Goal: Information Seeking & Learning: Learn about a topic

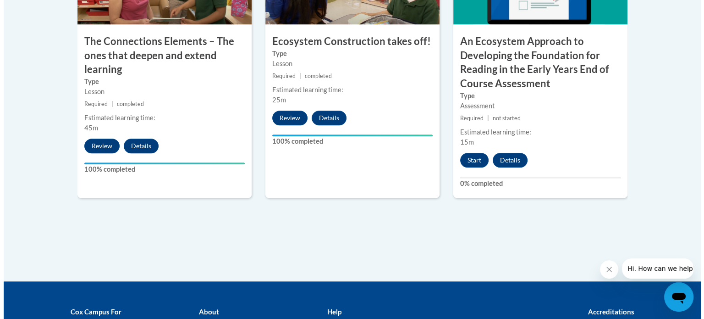
scroll to position [904, 0]
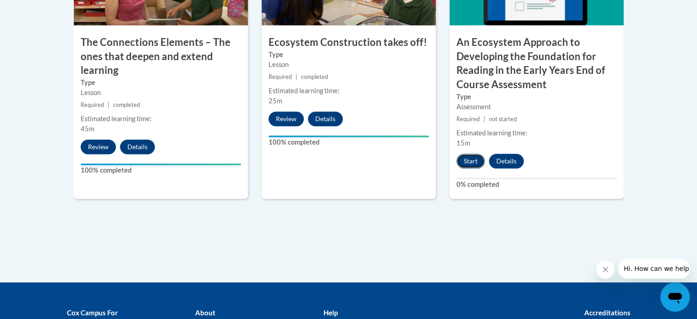
click at [466, 161] on button "Start" at bounding box center [471, 161] width 28 height 15
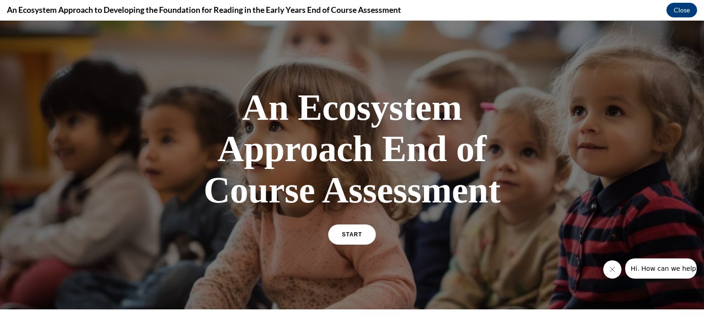
scroll to position [136, 0]
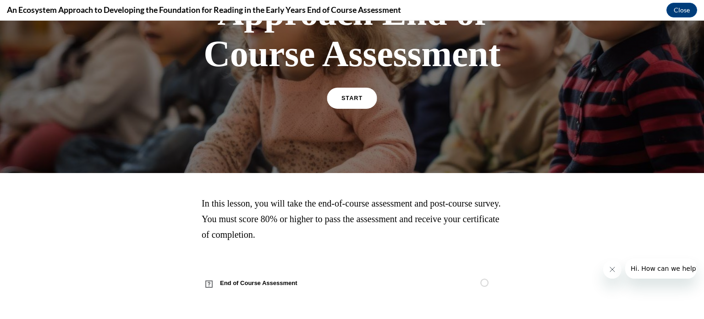
click at [354, 101] on link "START" at bounding box center [352, 98] width 50 height 21
click at [364, 106] on link "START" at bounding box center [352, 98] width 50 height 21
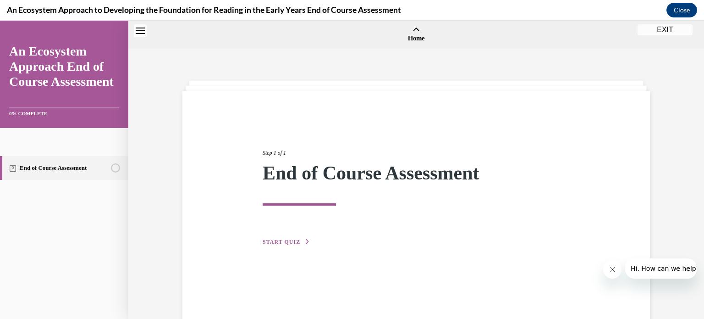
scroll to position [28, 0]
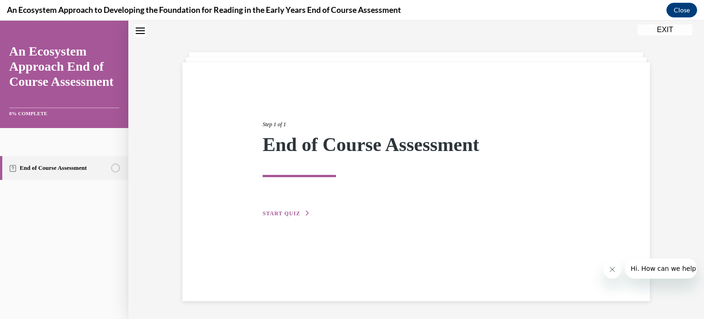
click at [291, 213] on span "START QUIZ" at bounding box center [282, 213] width 38 height 6
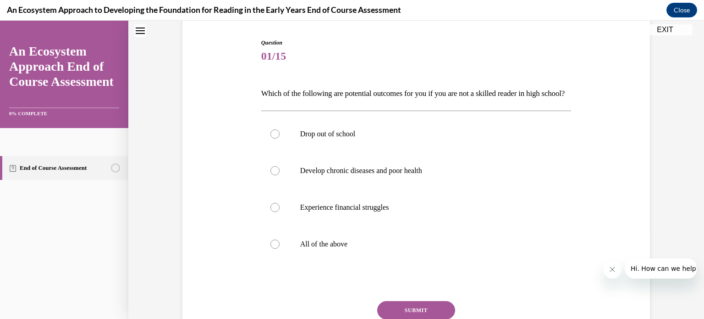
scroll to position [88, 0]
click at [300, 139] on p "Drop out of school" at bounding box center [424, 134] width 249 height 9
click at [280, 139] on input "Drop out of school" at bounding box center [275, 134] width 9 height 9
radio input "true"
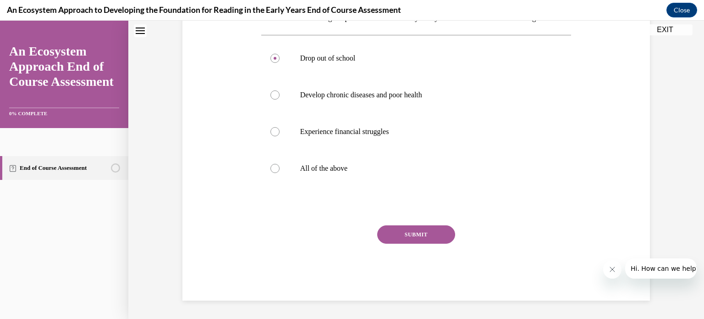
click at [402, 238] on button "SUBMIT" at bounding box center [416, 234] width 78 height 18
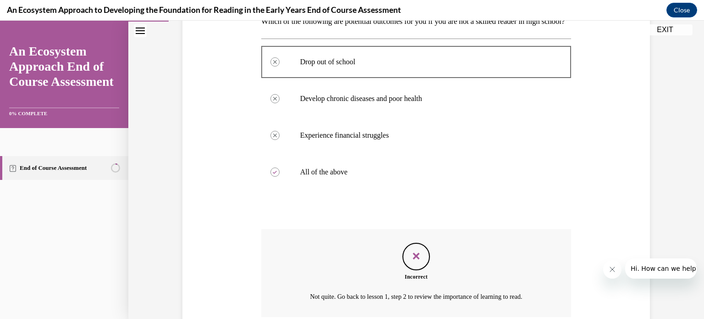
scroll to position [160, 0]
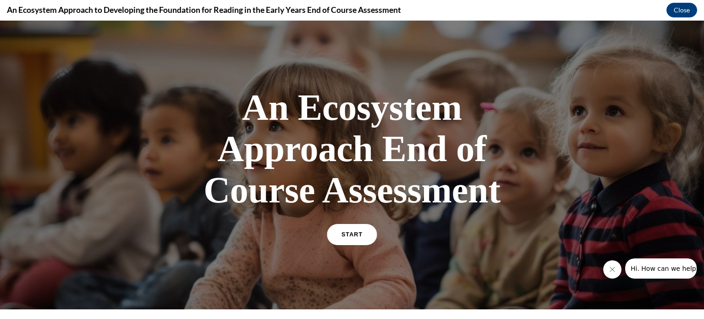
click at [359, 239] on link "START" at bounding box center [352, 234] width 50 height 21
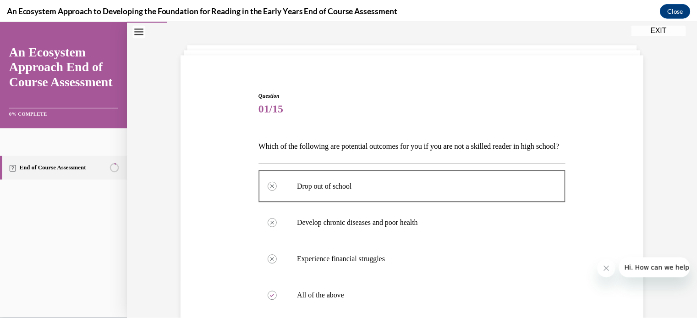
scroll to position [33, 0]
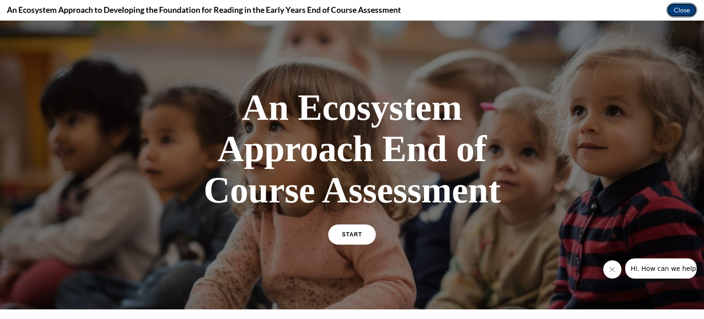
click at [675, 11] on button "Close" at bounding box center [682, 10] width 31 height 15
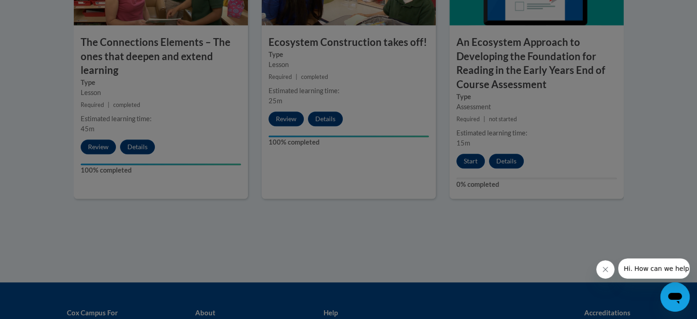
click at [469, 160] on div at bounding box center [348, 159] width 697 height 319
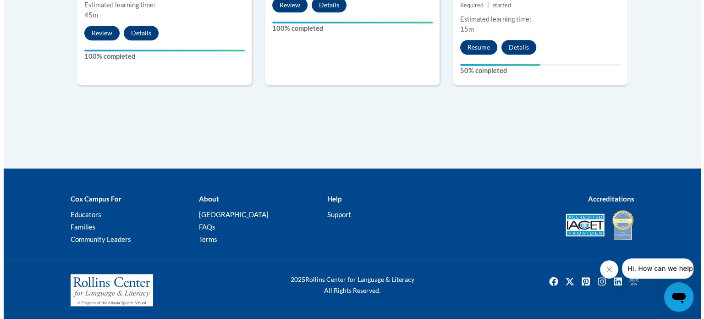
scroll to position [930, 0]
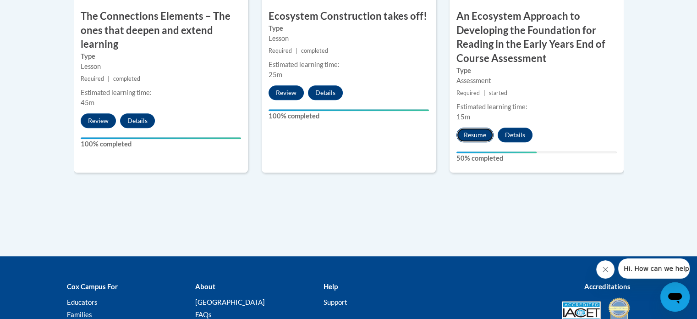
click at [464, 136] on button "Resume" at bounding box center [475, 134] width 37 height 15
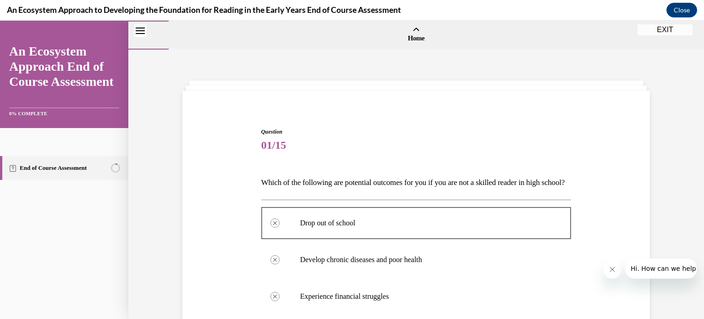
scroll to position [254, 0]
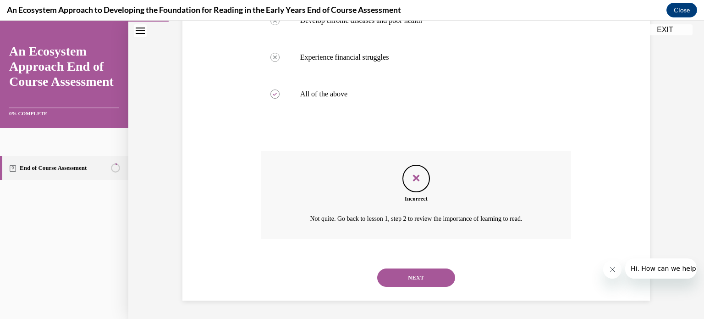
click at [404, 272] on button "NEXT" at bounding box center [416, 277] width 78 height 18
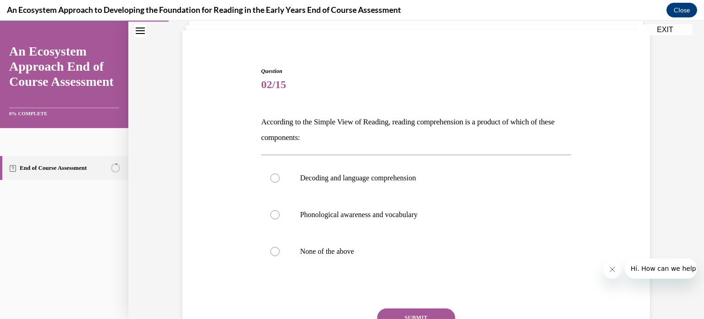
scroll to position [72, 0]
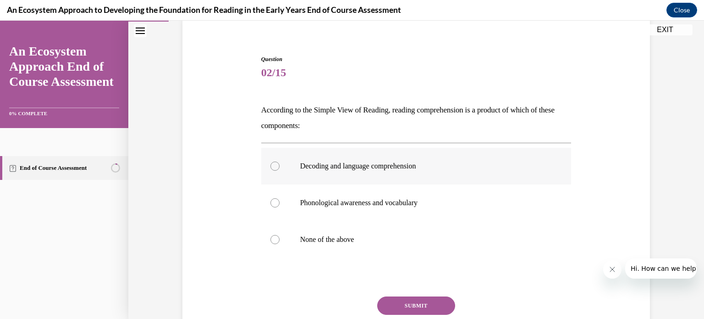
click at [378, 174] on label "Decoding and language comprehension" at bounding box center [416, 166] width 310 height 37
click at [280, 171] on input "Decoding and language comprehension" at bounding box center [275, 165] width 9 height 9
radio input "true"
click at [405, 304] on button "SUBMIT" at bounding box center [416, 305] width 78 height 18
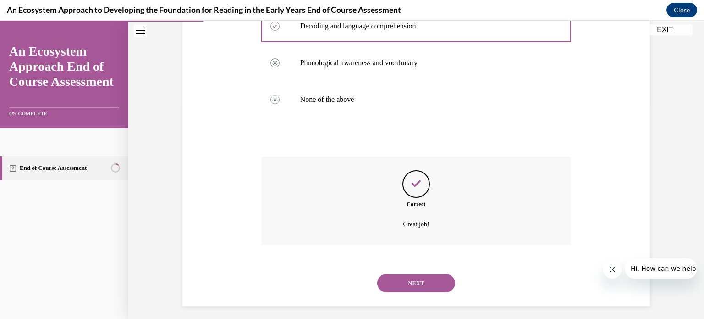
scroll to position [217, 0]
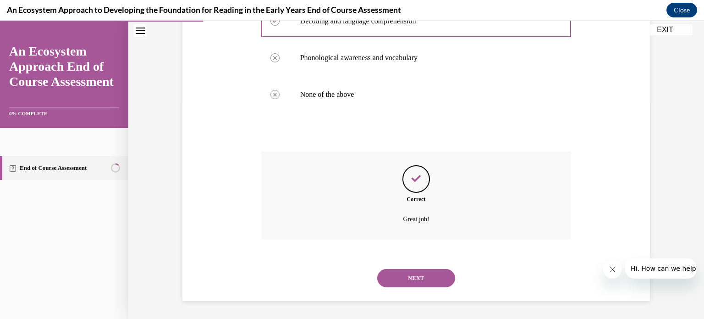
click at [411, 277] on button "NEXT" at bounding box center [416, 278] width 78 height 18
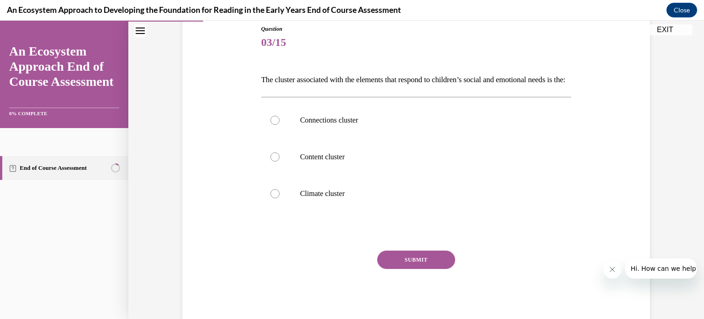
scroll to position [104, 0]
click at [328, 138] on label "Connections cluster" at bounding box center [416, 119] width 310 height 37
click at [280, 124] on input "Connections cluster" at bounding box center [275, 119] width 9 height 9
radio input "true"
click at [402, 268] on button "SUBMIT" at bounding box center [416, 258] width 78 height 18
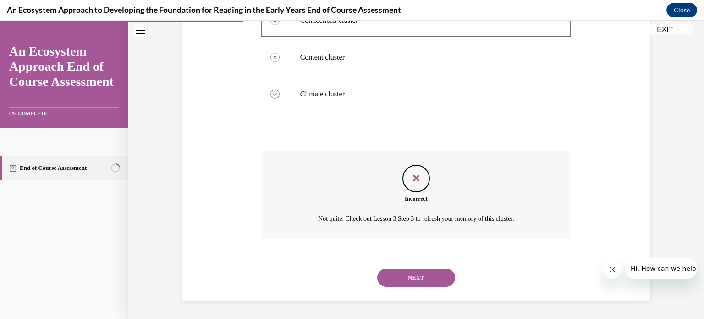
scroll to position [217, 0]
click at [411, 278] on button "NEXT" at bounding box center [416, 277] width 78 height 18
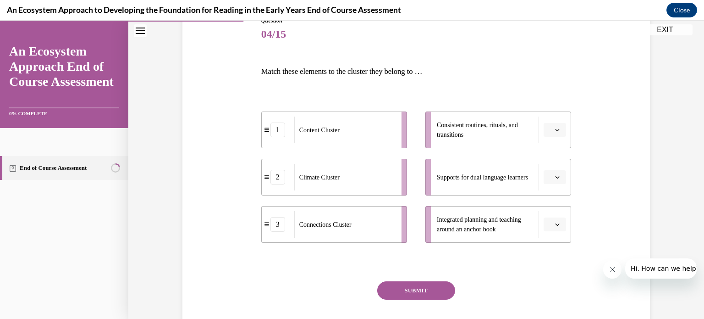
scroll to position [111, 0]
click at [549, 128] on span "Please select an option" at bounding box center [550, 129] width 3 height 9
click at [550, 165] on div "1" at bounding box center [550, 168] width 23 height 18
click at [552, 122] on button "1" at bounding box center [555, 129] width 22 height 14
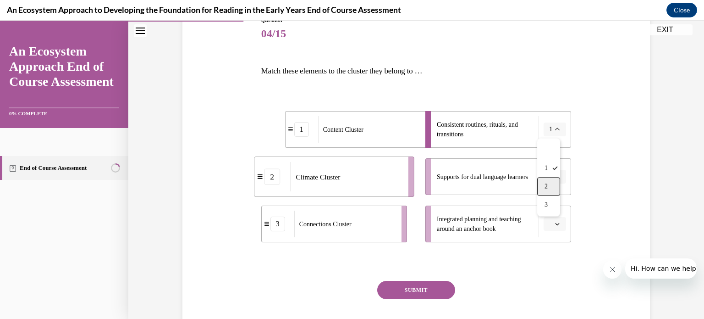
click at [545, 184] on span "2" at bounding box center [546, 186] width 3 height 7
click at [549, 223] on span "Please select an option" at bounding box center [550, 223] width 3 height 9
click at [548, 278] on span "2" at bounding box center [548, 280] width 3 height 7
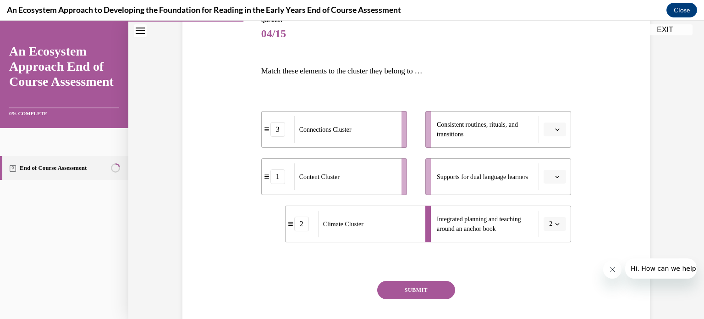
click at [554, 177] on span "button" at bounding box center [557, 176] width 6 height 6
click at [546, 249] on div "3" at bounding box center [550, 252] width 23 height 18
click at [550, 126] on button "button" at bounding box center [555, 129] width 22 height 14
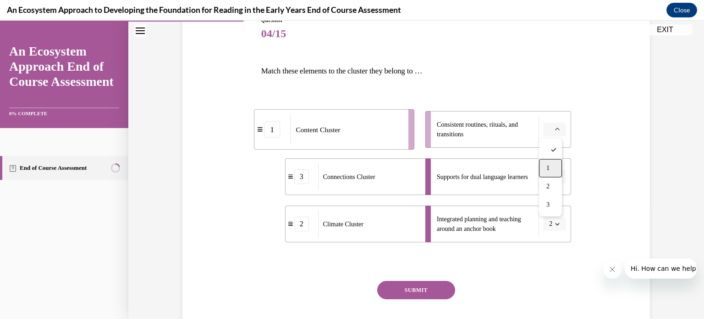
click at [550, 165] on span "1" at bounding box center [548, 167] width 3 height 7
click at [555, 128] on icon "button" at bounding box center [557, 129] width 5 height 5
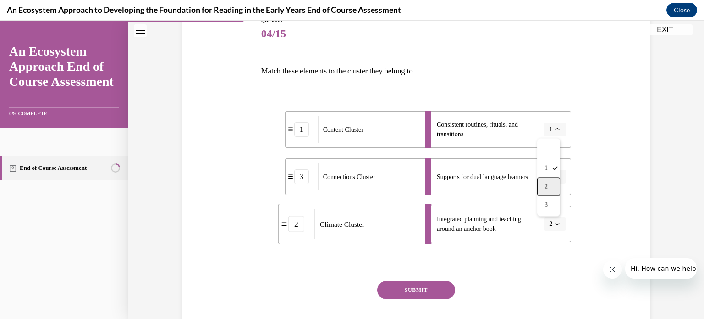
click at [548, 189] on span "2" at bounding box center [546, 186] width 3 height 7
click at [555, 223] on icon "button" at bounding box center [557, 223] width 5 height 5
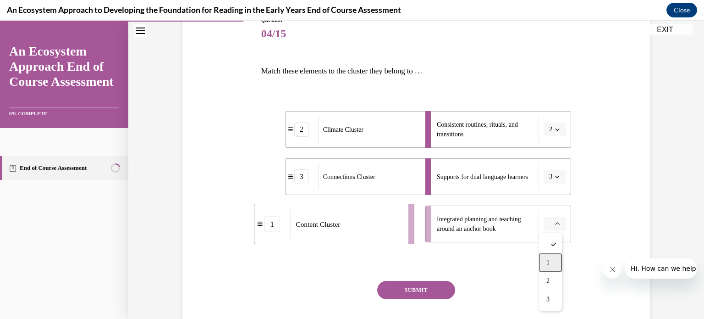
click at [548, 262] on span "1" at bounding box center [548, 262] width 3 height 7
click at [412, 291] on button "SUBMIT" at bounding box center [416, 290] width 78 height 18
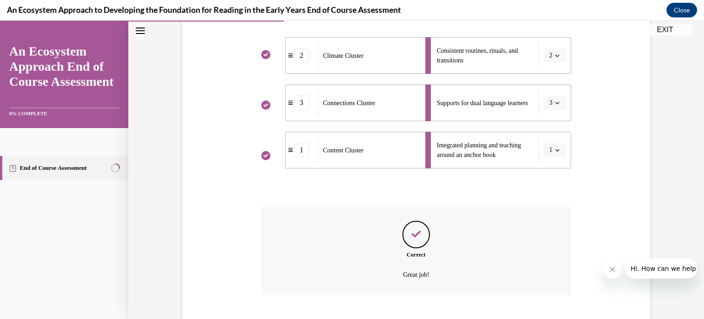
scroll to position [241, 0]
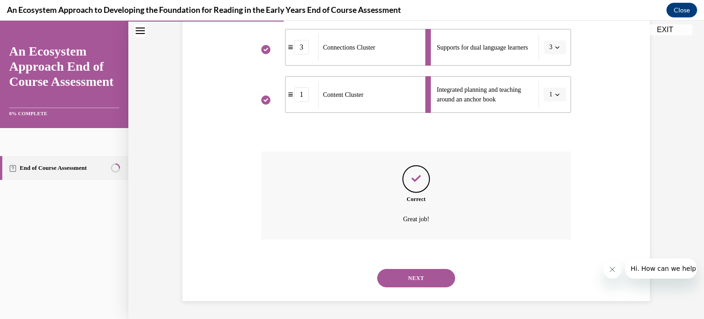
click at [416, 281] on button "NEXT" at bounding box center [416, 278] width 78 height 18
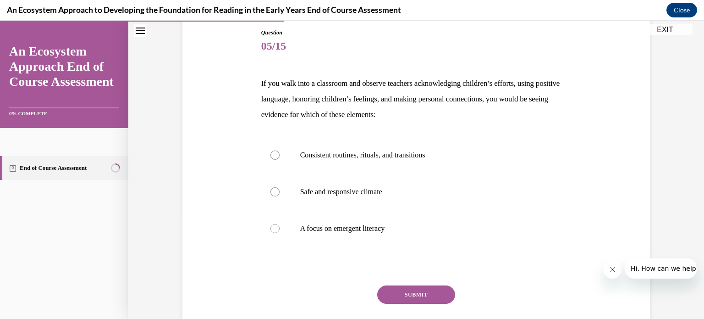
scroll to position [102, 0]
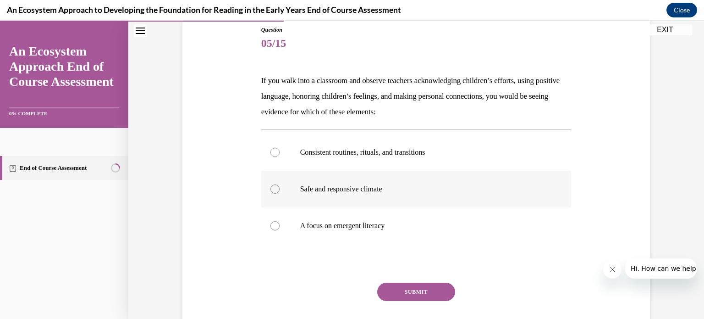
click at [261, 191] on label "Safe and responsive climate" at bounding box center [416, 189] width 310 height 37
click at [271, 191] on input "Safe and responsive climate" at bounding box center [275, 188] width 9 height 9
radio input "true"
click at [398, 289] on button "SUBMIT" at bounding box center [416, 291] width 78 height 18
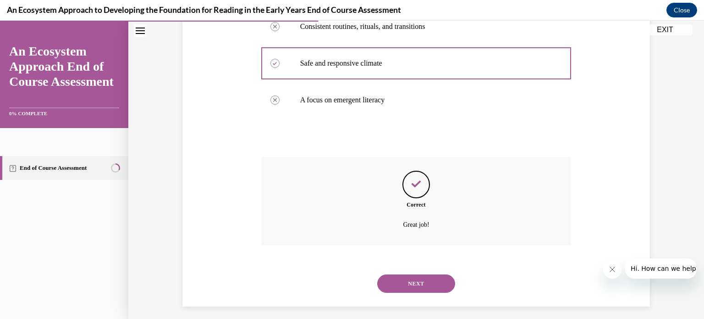
scroll to position [233, 0]
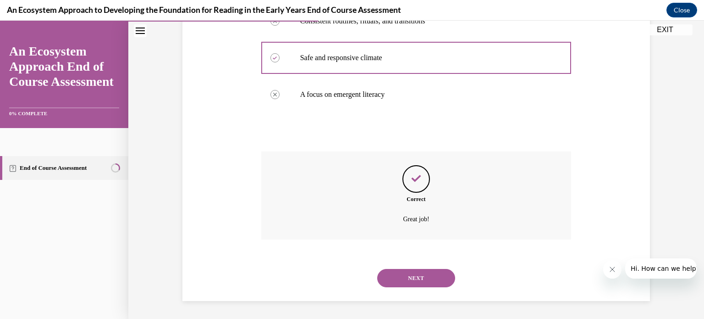
click at [407, 279] on button "NEXT" at bounding box center [416, 278] width 78 height 18
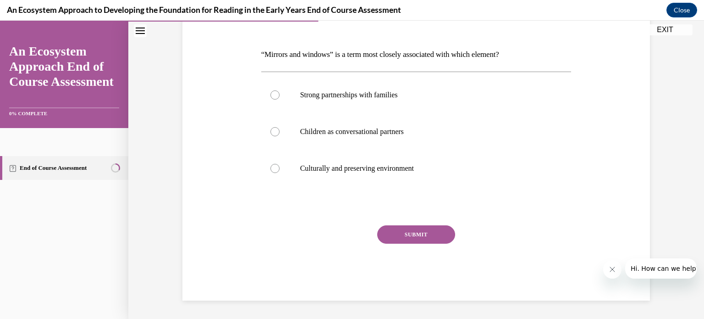
scroll to position [102, 0]
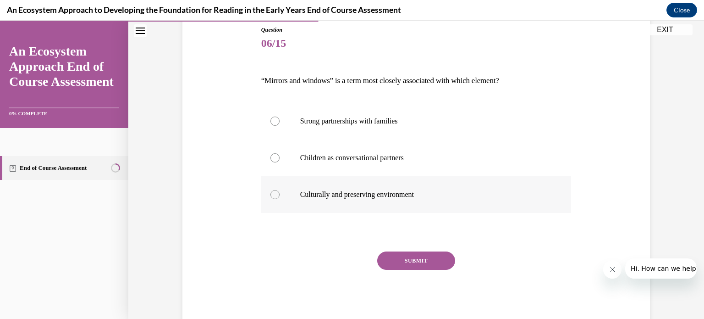
click at [358, 203] on label "Culturally and preserving environment" at bounding box center [416, 194] width 310 height 37
click at [280, 199] on input "Culturally and preserving environment" at bounding box center [275, 194] width 9 height 9
radio input "true"
click at [415, 262] on button "SUBMIT" at bounding box center [416, 260] width 78 height 18
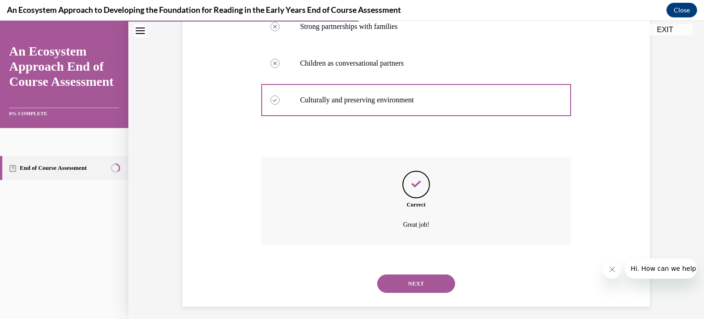
scroll to position [202, 0]
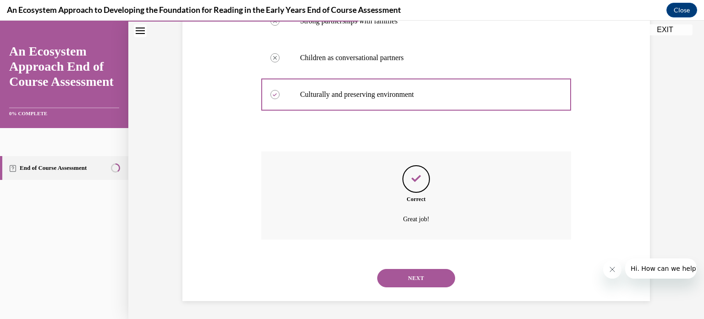
click at [412, 275] on button "NEXT" at bounding box center [416, 278] width 78 height 18
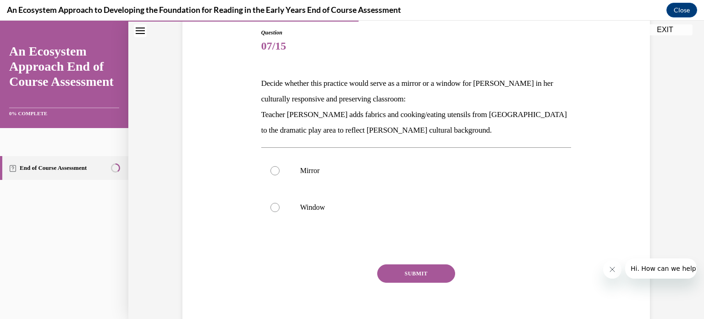
scroll to position [100, 0]
click at [303, 183] on label "Mirror" at bounding box center [416, 169] width 310 height 37
click at [280, 174] on input "Mirror" at bounding box center [275, 169] width 9 height 9
radio input "true"
click at [404, 269] on button "SUBMIT" at bounding box center [416, 272] width 78 height 18
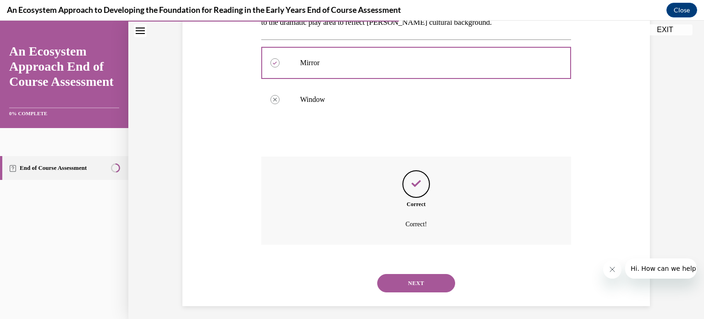
scroll to position [212, 0]
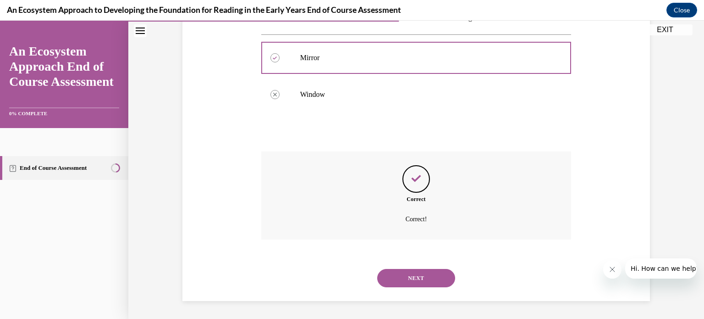
click at [409, 275] on button "NEXT" at bounding box center [416, 278] width 78 height 18
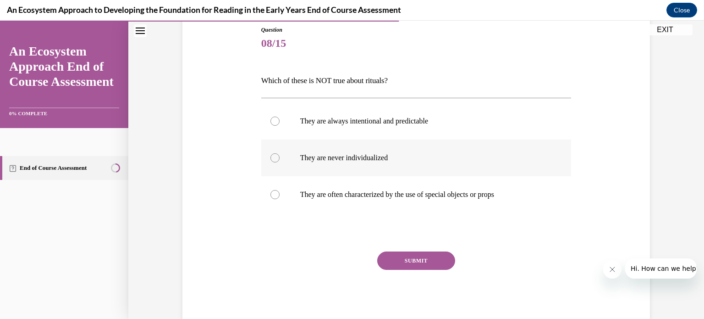
click at [347, 158] on p "They are never individualized" at bounding box center [424, 157] width 249 height 9
click at [280, 158] on input "They are never individualized" at bounding box center [275, 157] width 9 height 9
radio input "true"
click at [402, 256] on button "SUBMIT" at bounding box center [416, 260] width 78 height 18
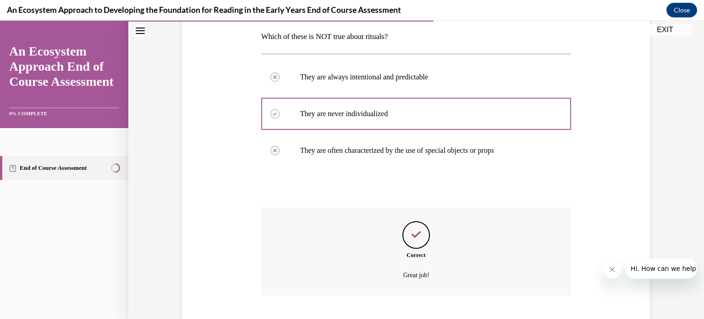
scroll to position [202, 0]
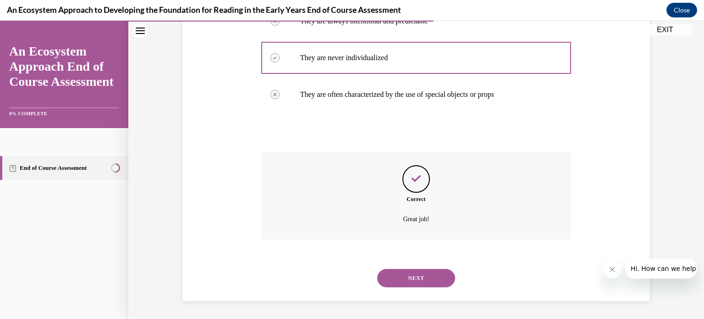
click at [407, 273] on button "NEXT" at bounding box center [416, 278] width 78 height 18
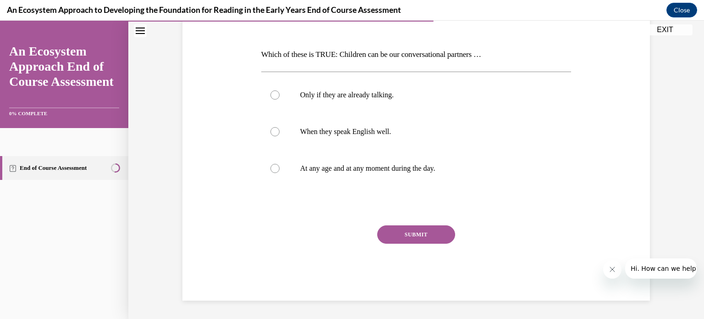
scroll to position [102, 0]
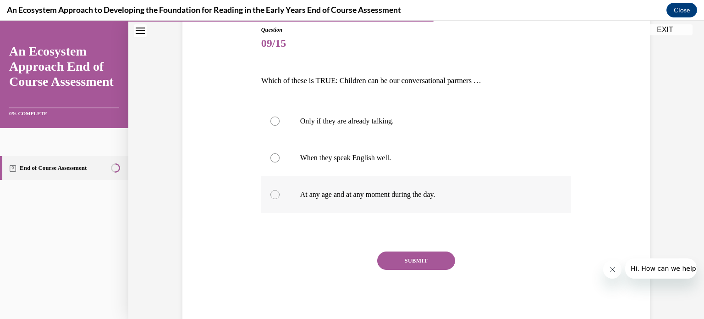
click at [387, 191] on p "At any age and at any moment during the day." at bounding box center [424, 194] width 249 height 9
click at [280, 191] on input "At any age and at any moment during the day." at bounding box center [275, 194] width 9 height 9
radio input "true"
click at [410, 256] on button "SUBMIT" at bounding box center [416, 260] width 78 height 18
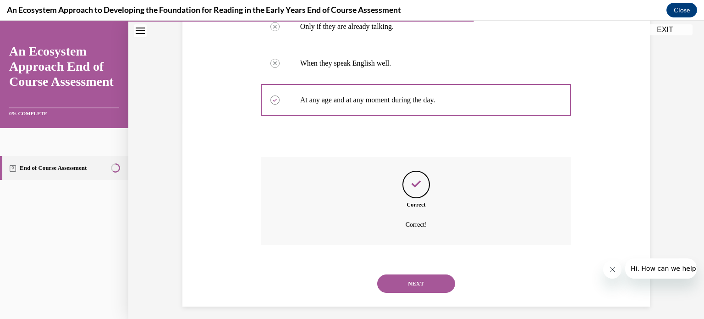
scroll to position [202, 0]
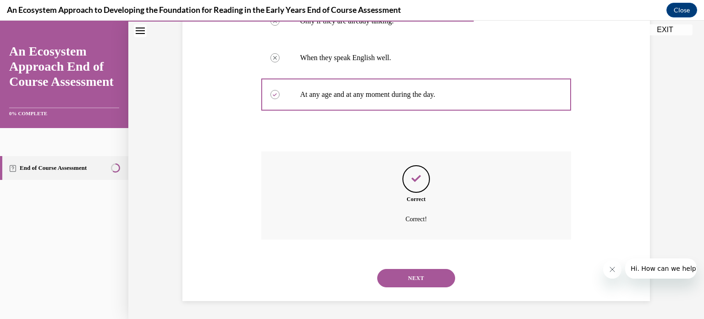
click at [411, 269] on button "NEXT" at bounding box center [416, 278] width 78 height 18
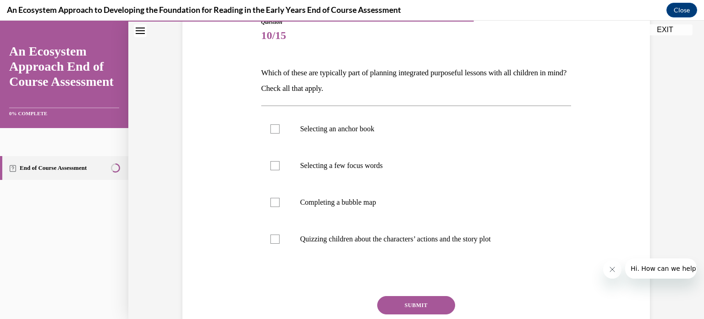
scroll to position [113, 0]
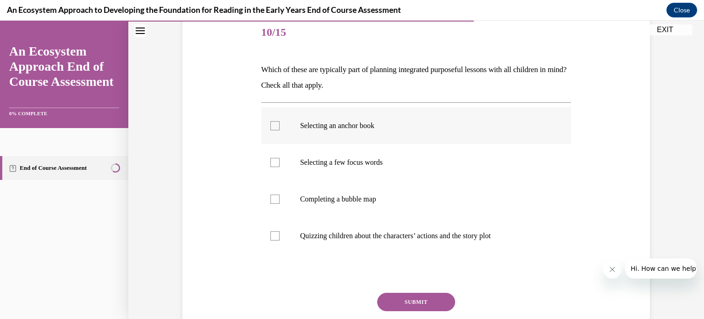
click at [271, 126] on div at bounding box center [275, 125] width 9 height 9
click at [271, 126] on input "Selecting an anchor book" at bounding box center [275, 125] width 9 height 9
checkbox input "true"
click at [273, 161] on div at bounding box center [275, 162] width 9 height 9
click at [273, 161] on input "Selecting a few focus words" at bounding box center [275, 162] width 9 height 9
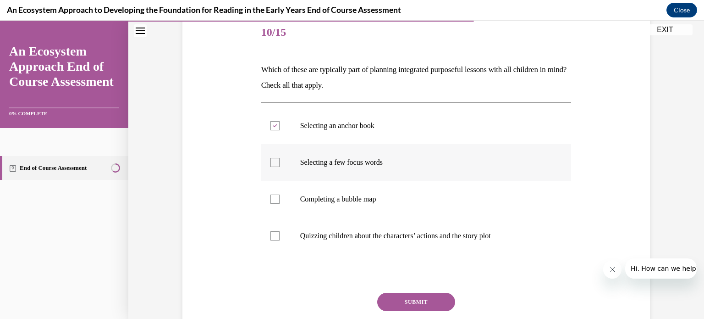
checkbox input "true"
click at [274, 197] on div at bounding box center [275, 198] width 9 height 9
click at [274, 197] on input "Completing a bubble map" at bounding box center [275, 198] width 9 height 9
checkbox input "true"
click at [271, 233] on div at bounding box center [275, 235] width 9 height 9
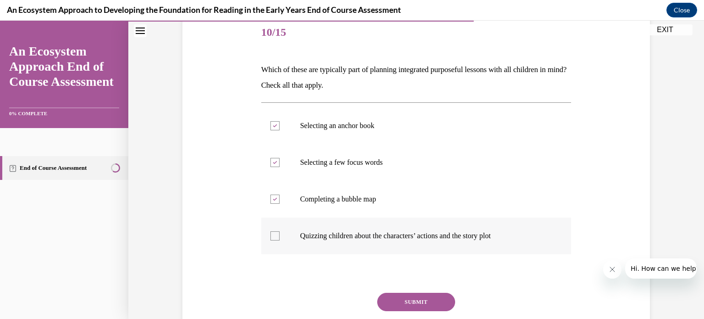
click at [271, 233] on input "Quizzing children about the characters’ actions and the story plot" at bounding box center [275, 235] width 9 height 9
checkbox input "true"
click at [415, 299] on button "SUBMIT" at bounding box center [416, 302] width 78 height 18
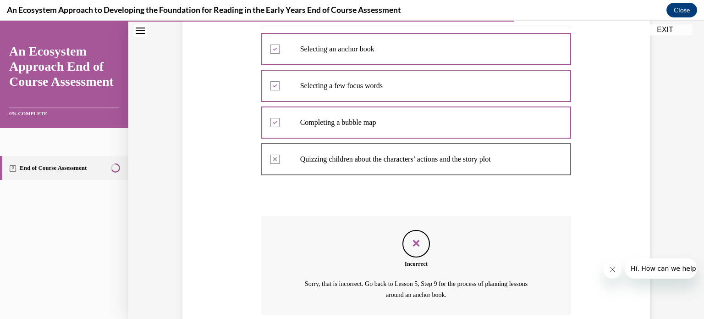
scroll to position [265, 0]
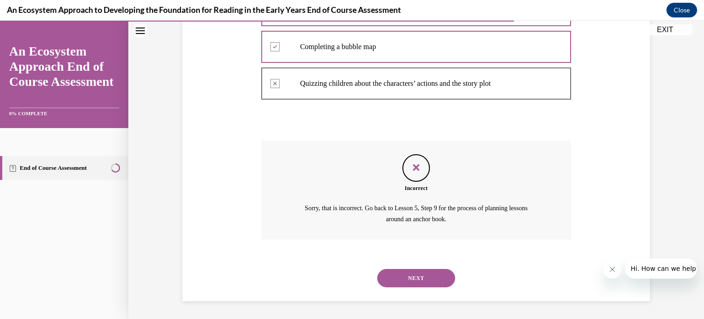
click at [408, 283] on button "NEXT" at bounding box center [416, 278] width 78 height 18
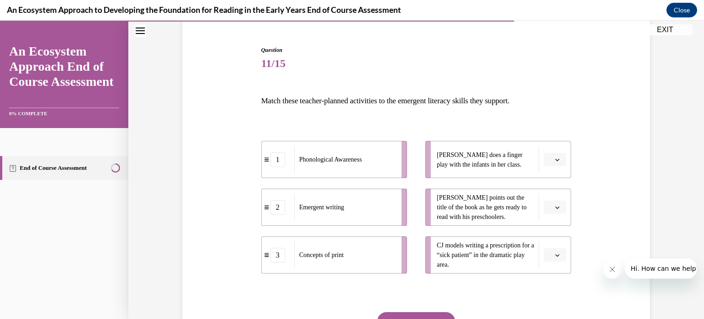
scroll to position [82, 0]
click at [544, 252] on button "button" at bounding box center [555, 255] width 22 height 14
click at [548, 234] on span "3" at bounding box center [548, 233] width 3 height 7
click at [555, 205] on icon "button" at bounding box center [557, 207] width 5 height 5
click at [548, 260] on span "2" at bounding box center [548, 263] width 3 height 7
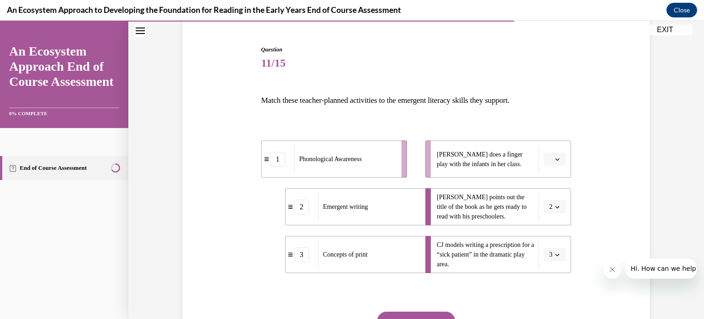
click at [549, 163] on span "Please select an option" at bounding box center [550, 159] width 3 height 9
click at [550, 197] on div "1" at bounding box center [550, 197] width 23 height 18
click at [469, 294] on div at bounding box center [416, 292] width 310 height 11
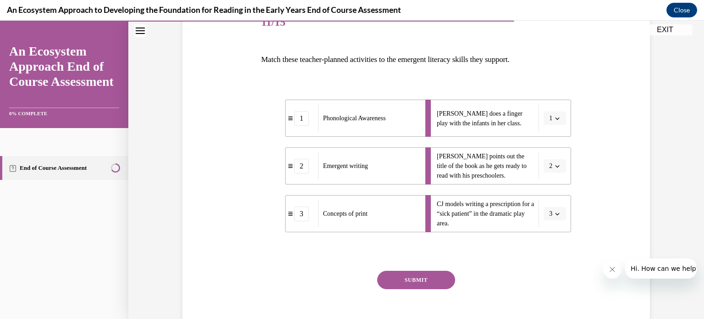
click at [431, 277] on button "SUBMIT" at bounding box center [416, 280] width 78 height 18
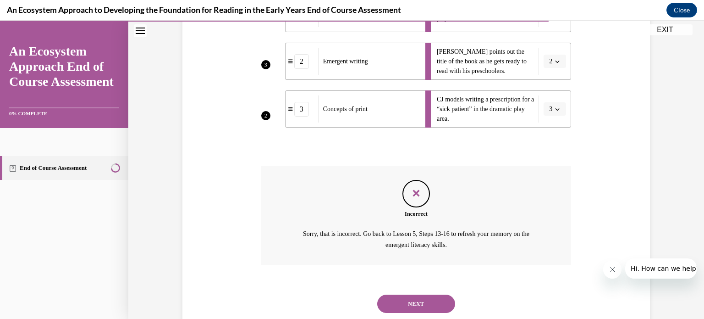
scroll to position [241, 0]
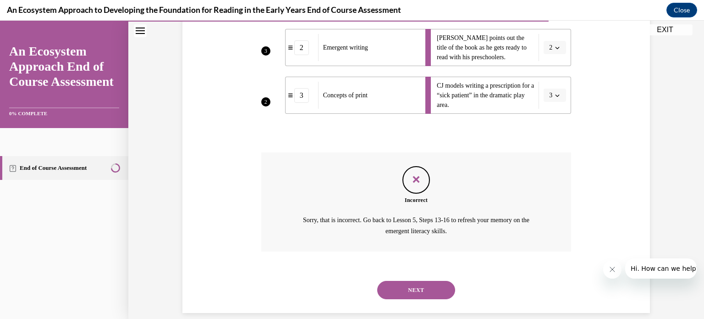
click at [422, 292] on button "NEXT" at bounding box center [416, 290] width 78 height 18
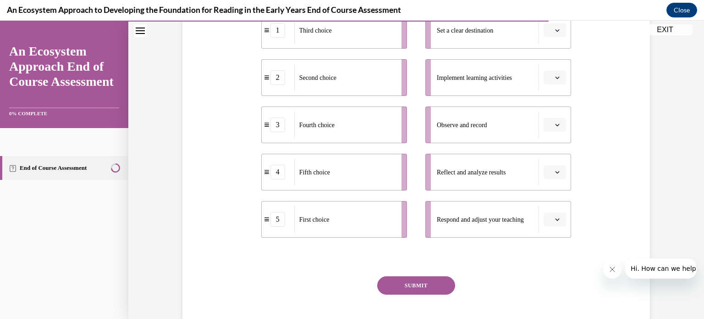
scroll to position [155, 0]
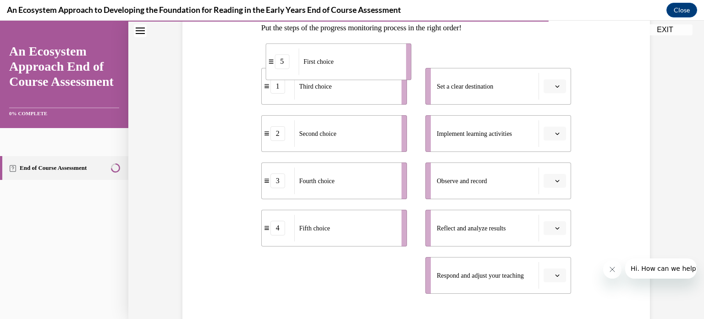
drag, startPoint x: 262, startPoint y: 275, endPoint x: 265, endPoint y: 63, distance: 211.9
click at [269, 63] on icon at bounding box center [271, 61] width 5 height 5
click at [279, 277] on div "5" at bounding box center [278, 275] width 15 height 15
click at [275, 274] on div "5" at bounding box center [278, 275] width 15 height 15
drag, startPoint x: 275, startPoint y: 274, endPoint x: 336, endPoint y: 82, distance: 202.0
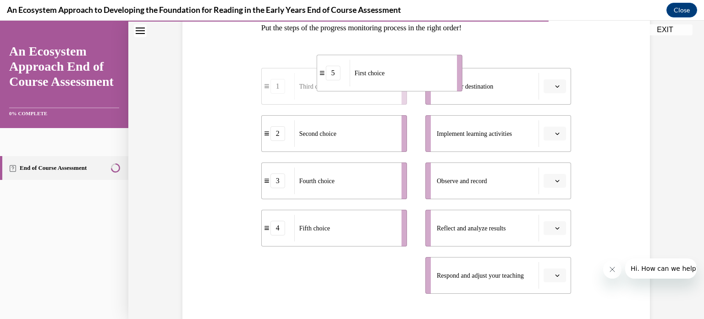
click at [336, 80] on div "5" at bounding box center [333, 73] width 15 height 15
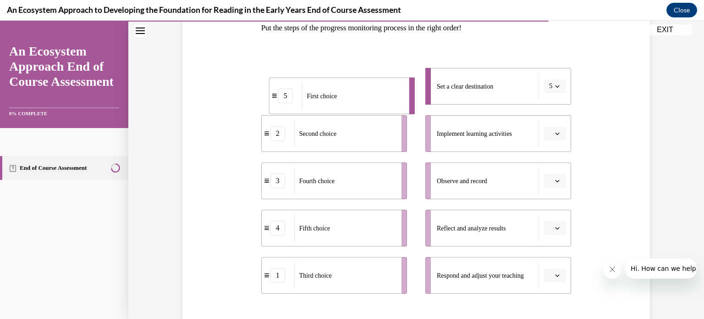
drag, startPoint x: 376, startPoint y: 87, endPoint x: 321, endPoint y: 94, distance: 56.5
click at [321, 94] on div "First choice" at bounding box center [352, 96] width 101 height 27
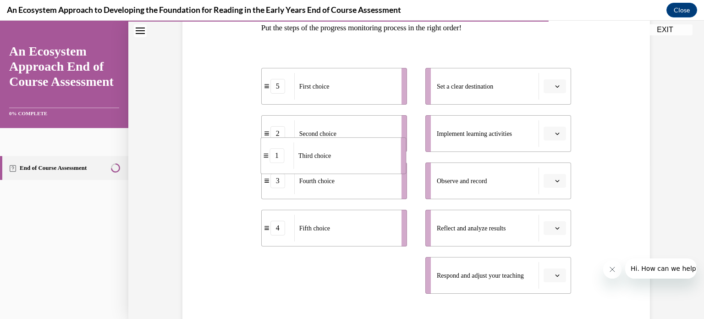
drag, startPoint x: 265, startPoint y: 277, endPoint x: 264, endPoint y: 157, distance: 119.7
click at [264, 157] on icon at bounding box center [266, 155] width 5 height 5
drag, startPoint x: 282, startPoint y: 277, endPoint x: 300, endPoint y: 160, distance: 117.9
click at [300, 160] on div "1" at bounding box center [301, 153] width 33 height 15
drag, startPoint x: 507, startPoint y: 87, endPoint x: 460, endPoint y: 94, distance: 47.7
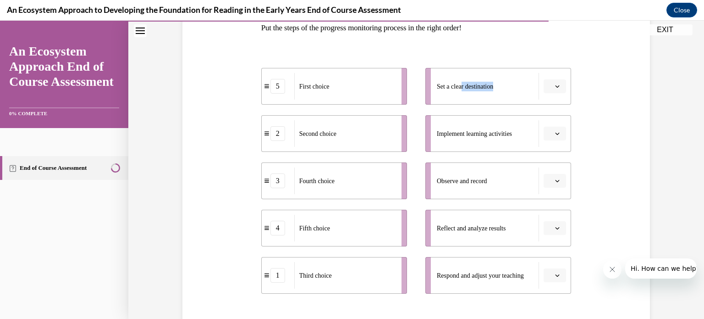
click at [460, 94] on div "Set a clear destination" at bounding box center [488, 86] width 102 height 27
click at [426, 87] on li "Set a clear destination" at bounding box center [499, 86] width 146 height 37
drag, startPoint x: 319, startPoint y: 92, endPoint x: 382, endPoint y: 86, distance: 63.1
click at [382, 86] on div "First choice" at bounding box center [407, 80] width 101 height 27
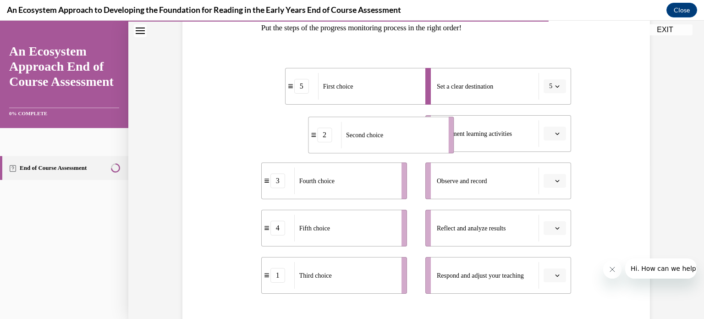
drag, startPoint x: 364, startPoint y: 138, endPoint x: 411, endPoint y: 140, distance: 47.2
click at [411, 140] on div "Second choice" at bounding box center [391, 135] width 101 height 27
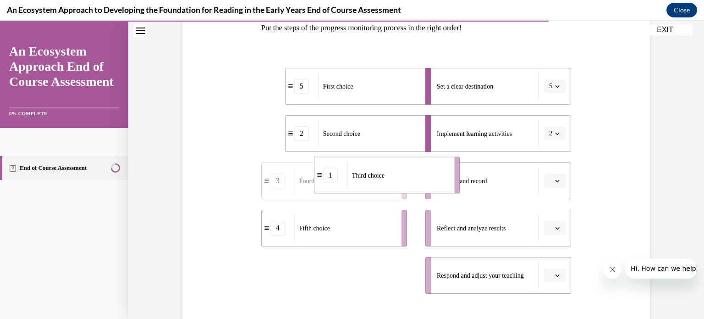
drag, startPoint x: 342, startPoint y: 282, endPoint x: 395, endPoint y: 183, distance: 112.8
click at [395, 183] on div "Third choice" at bounding box center [397, 175] width 101 height 27
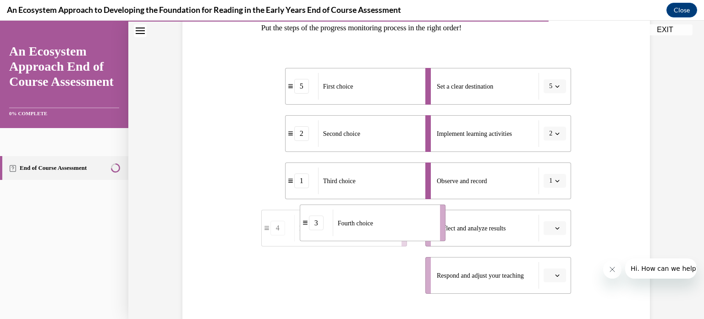
drag, startPoint x: 361, startPoint y: 281, endPoint x: 400, endPoint y: 228, distance: 64.9
click at [400, 228] on div "Fourth choice" at bounding box center [383, 223] width 101 height 27
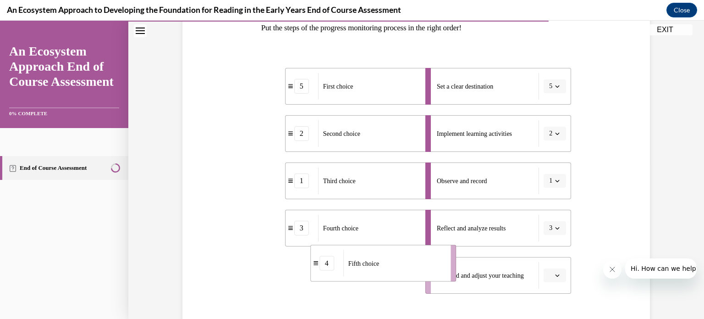
drag, startPoint x: 366, startPoint y: 286, endPoint x: 415, endPoint y: 275, distance: 49.3
click at [415, 275] on div "Fifth choice" at bounding box center [393, 263] width 101 height 27
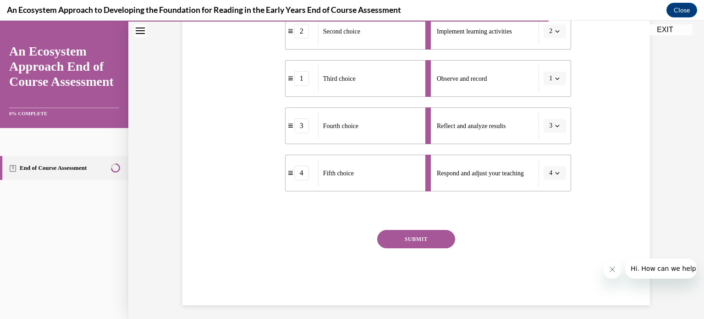
click at [413, 238] on button "SUBMIT" at bounding box center [416, 239] width 78 height 18
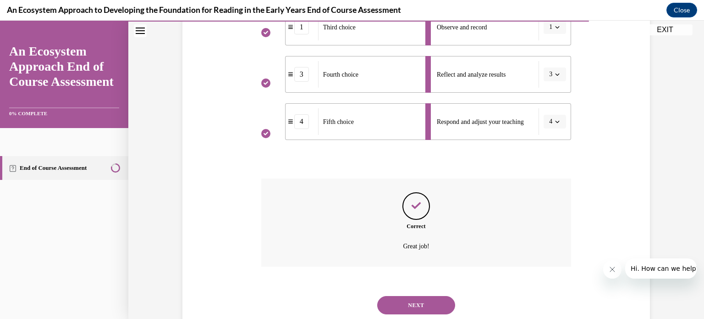
scroll to position [335, 0]
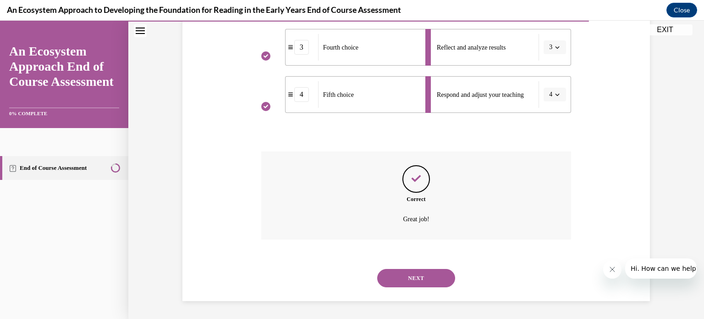
click at [409, 278] on button "NEXT" at bounding box center [416, 278] width 78 height 18
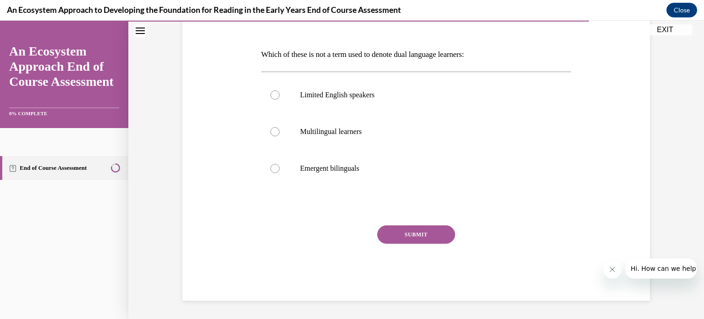
scroll to position [102, 0]
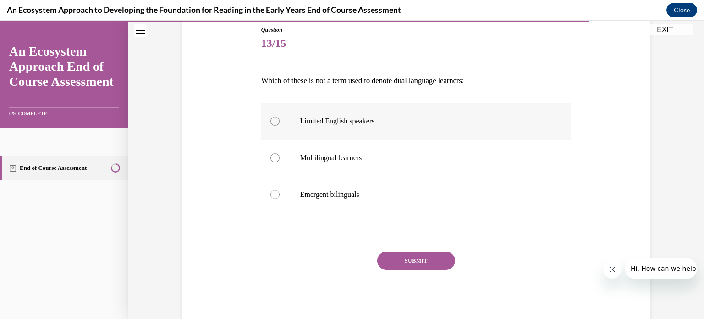
click at [339, 124] on p "Limited English speakers" at bounding box center [424, 120] width 249 height 9
click at [280, 124] on input "Limited English speakers" at bounding box center [275, 120] width 9 height 9
radio input "true"
click at [407, 264] on button "SUBMIT" at bounding box center [416, 260] width 78 height 18
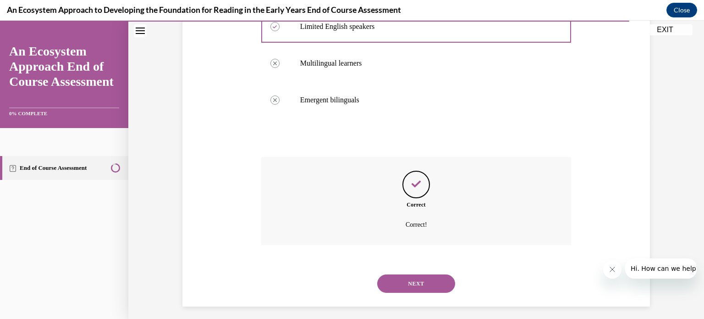
scroll to position [202, 0]
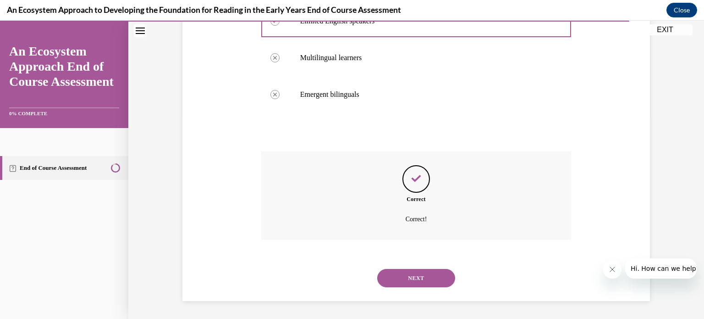
click at [409, 273] on button "NEXT" at bounding box center [416, 278] width 78 height 18
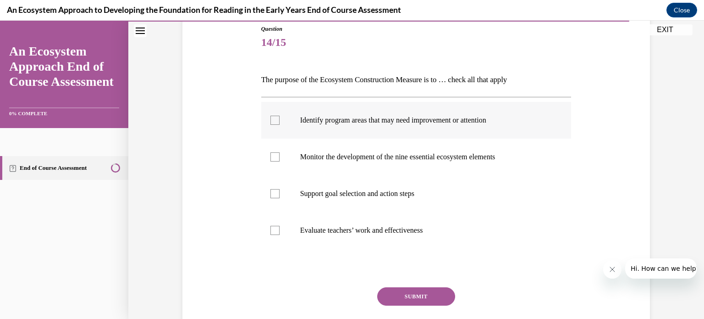
scroll to position [105, 0]
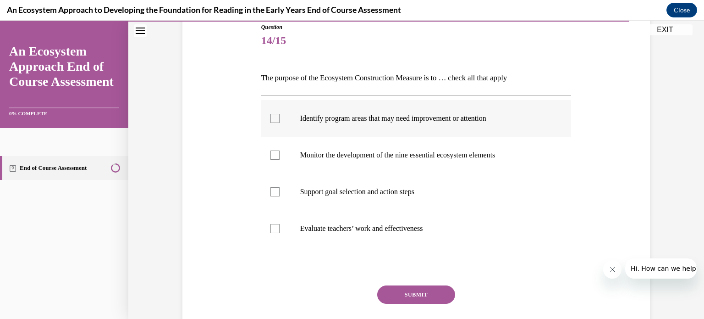
click at [271, 120] on div at bounding box center [275, 118] width 9 height 9
click at [271, 120] on input "Identify program areas that may need improvement or attention" at bounding box center [275, 118] width 9 height 9
checkbox input "true"
click at [272, 158] on div at bounding box center [275, 154] width 9 height 9
click at [272, 158] on input "Monitor the development of the nine essential ecosystem elements" at bounding box center [275, 154] width 9 height 9
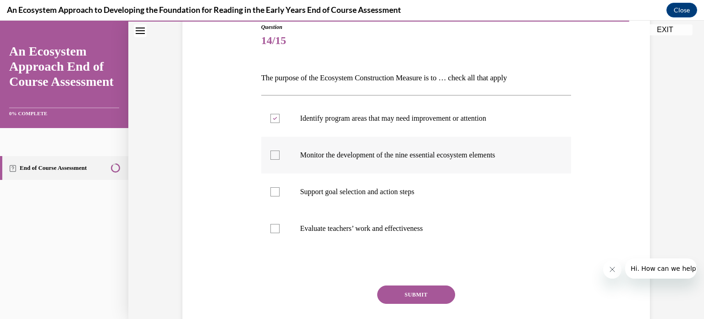
checkbox input "true"
click at [271, 192] on div at bounding box center [275, 191] width 9 height 9
click at [271, 192] on input "Support goal selection and action steps" at bounding box center [275, 191] width 9 height 9
checkbox input "true"
click at [272, 228] on div at bounding box center [275, 228] width 9 height 9
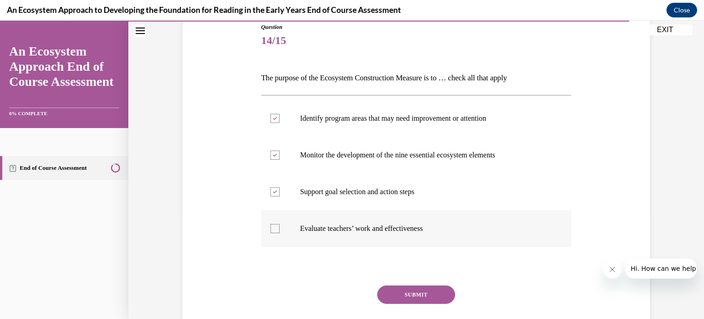
click at [272, 228] on input "Evaluate teachers’ work and effectiveness" at bounding box center [275, 228] width 9 height 9
checkbox input "true"
click at [392, 293] on button "SUBMIT" at bounding box center [416, 294] width 78 height 18
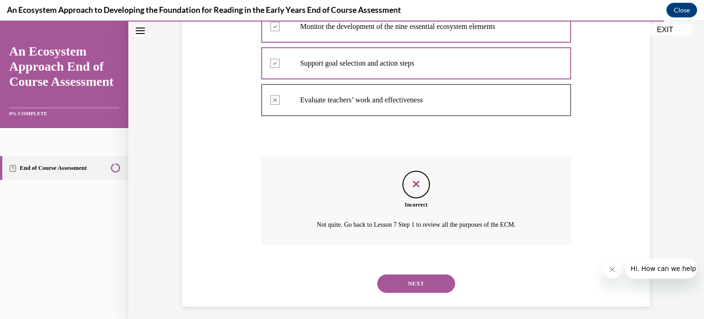
scroll to position [238, 0]
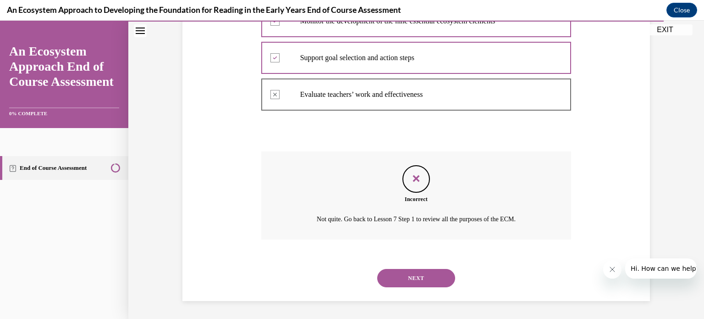
click at [414, 276] on button "NEXT" at bounding box center [416, 278] width 78 height 18
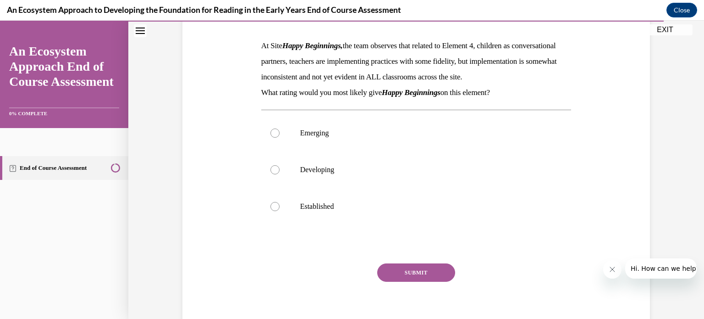
scroll to position [107, 0]
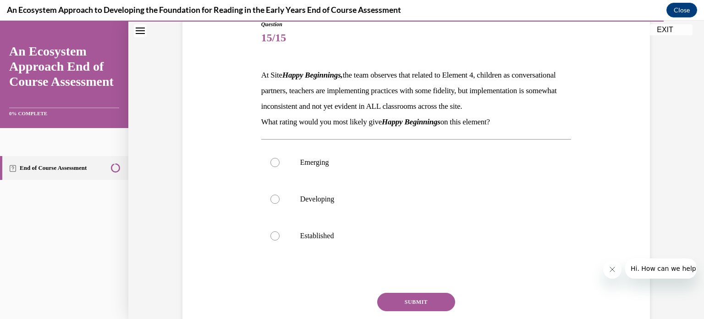
click at [393, 205] on label "Developing" at bounding box center [416, 199] width 310 height 37
click at [280, 204] on input "Developing" at bounding box center [275, 198] width 9 height 9
radio input "true"
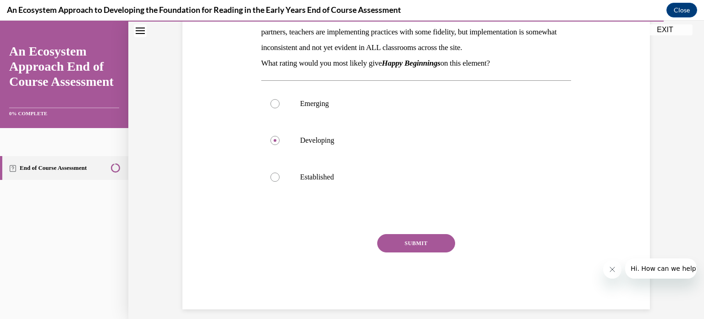
click at [402, 252] on button "SUBMIT" at bounding box center [416, 243] width 78 height 18
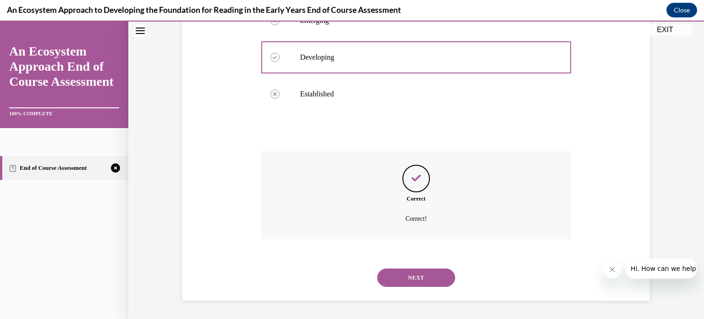
scroll to position [264, 0]
click at [411, 279] on button "NEXT" at bounding box center [416, 277] width 78 height 18
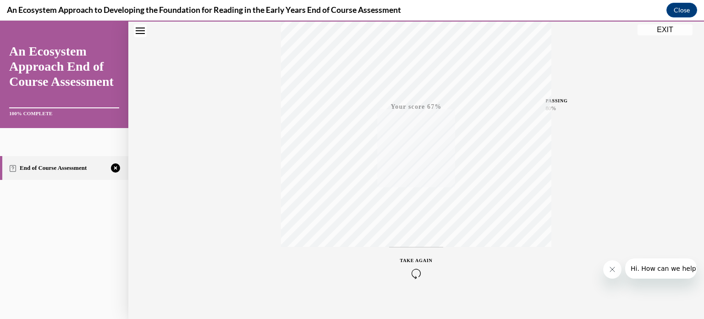
scroll to position [171, 0]
click at [411, 261] on icon "button" at bounding box center [416, 263] width 33 height 10
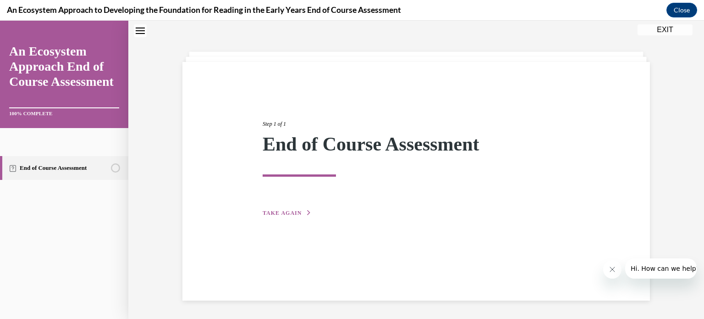
click at [285, 212] on span "TAKE AGAIN" at bounding box center [282, 213] width 39 height 6
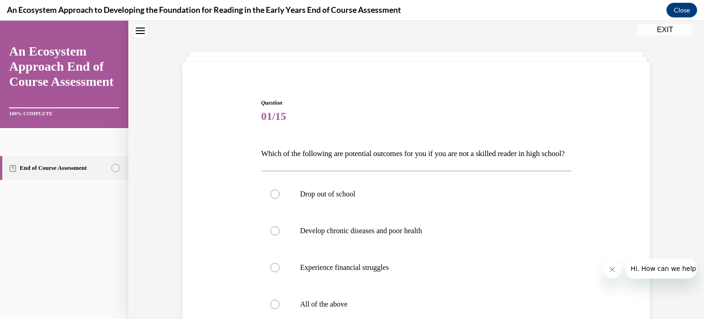
scroll to position [110, 0]
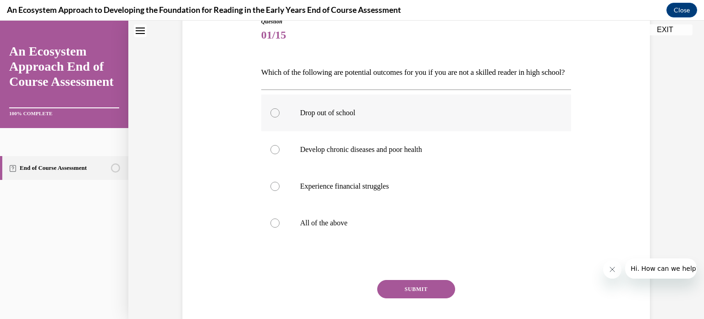
click at [273, 131] on label "Drop out of school" at bounding box center [416, 112] width 310 height 37
click at [273, 117] on input "Drop out of school" at bounding box center [275, 112] width 9 height 9
radio input "true"
click at [423, 298] on button "SUBMIT" at bounding box center [416, 289] width 78 height 18
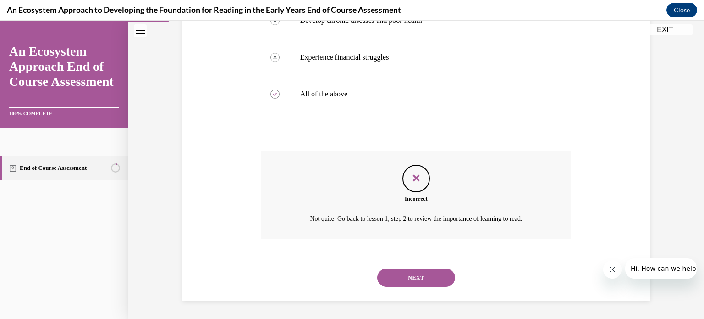
scroll to position [254, 0]
click at [401, 278] on button "NEXT" at bounding box center [416, 277] width 78 height 18
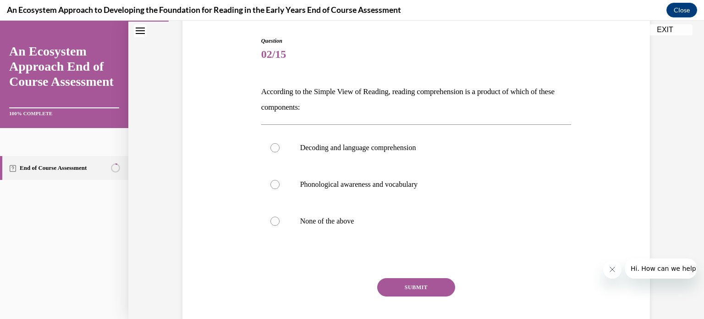
scroll to position [95, 0]
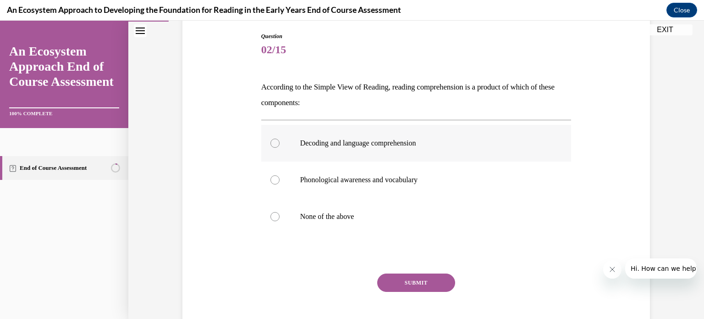
click at [350, 134] on label "Decoding and language comprehension" at bounding box center [416, 143] width 310 height 37
click at [280, 138] on input "Decoding and language comprehension" at bounding box center [275, 142] width 9 height 9
radio input "true"
click at [400, 283] on button "SUBMIT" at bounding box center [416, 282] width 78 height 18
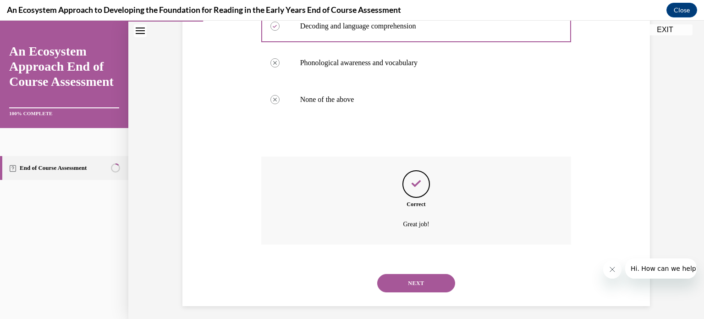
scroll to position [217, 0]
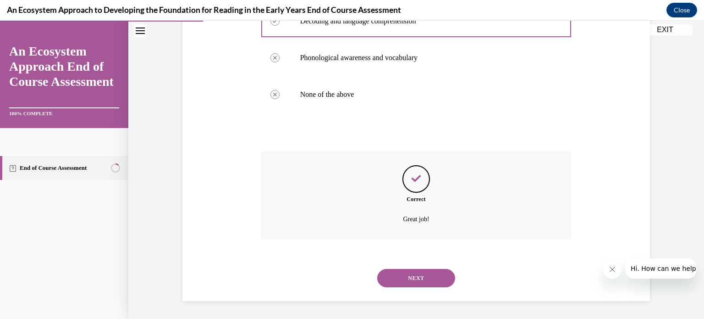
click at [418, 278] on button "NEXT" at bounding box center [416, 278] width 78 height 18
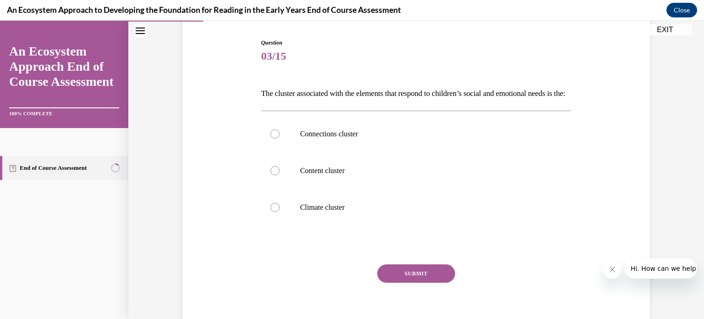
scroll to position [89, 0]
click at [337, 138] on p "Connections cluster" at bounding box center [424, 133] width 249 height 9
click at [280, 138] on input "Connections cluster" at bounding box center [275, 133] width 9 height 9
radio input "true"
click at [402, 282] on button "SUBMIT" at bounding box center [416, 273] width 78 height 18
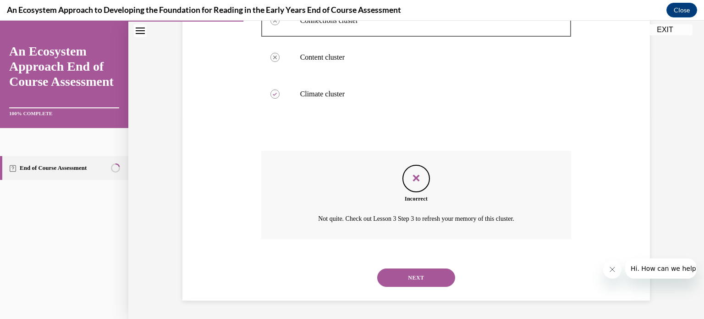
scroll to position [217, 0]
click at [422, 280] on button "NEXT" at bounding box center [416, 277] width 78 height 18
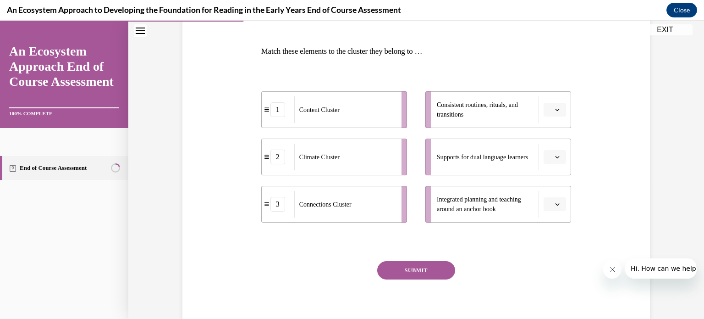
scroll to position [132, 0]
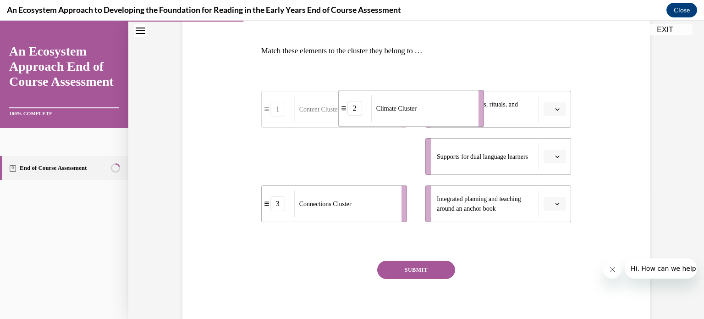
drag, startPoint x: 347, startPoint y: 165, endPoint x: 424, endPoint y: 116, distance: 90.8
click at [424, 116] on div "Climate Cluster" at bounding box center [421, 108] width 101 height 27
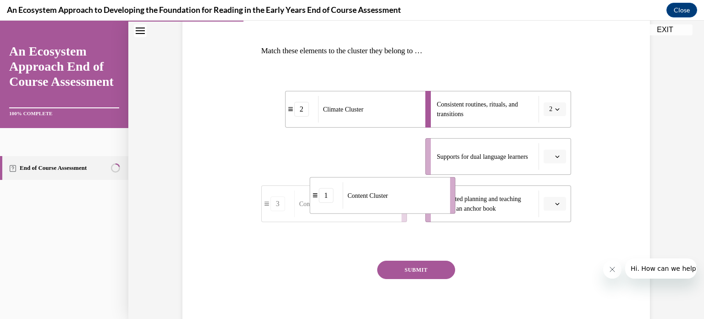
drag, startPoint x: 372, startPoint y: 155, endPoint x: 431, endPoint y: 207, distance: 78.3
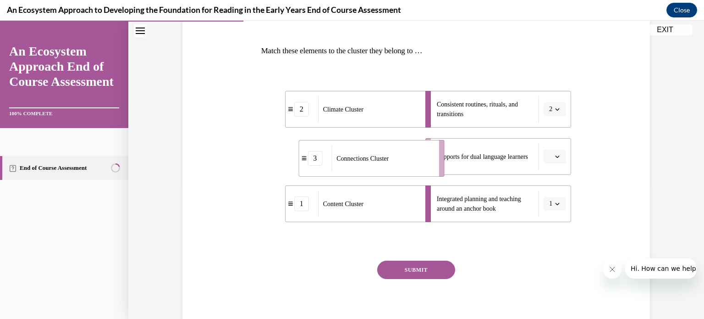
drag, startPoint x: 378, startPoint y: 154, endPoint x: 447, endPoint y: 163, distance: 69.4
click at [433, 163] on div "Connections Cluster" at bounding box center [382, 158] width 101 height 27
click at [419, 269] on button "SUBMIT" at bounding box center [416, 269] width 78 height 18
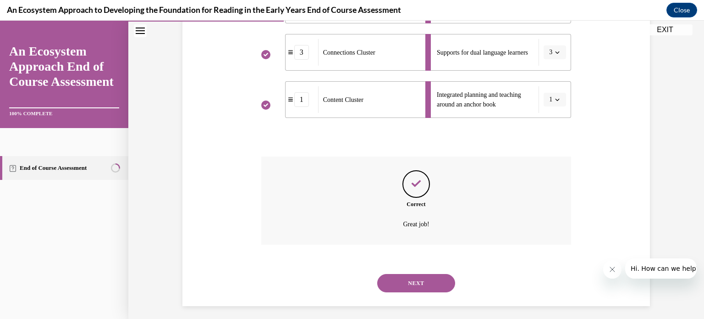
scroll to position [241, 0]
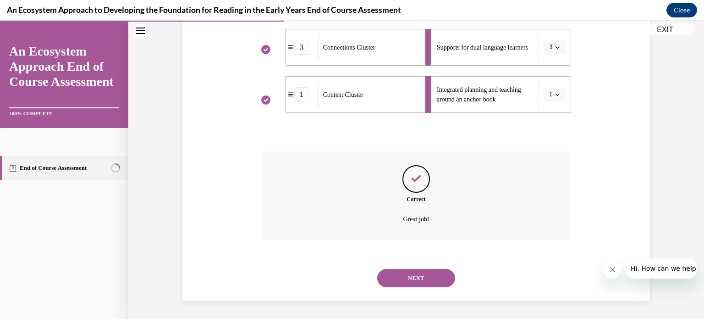
click at [415, 285] on button "NEXT" at bounding box center [416, 278] width 78 height 18
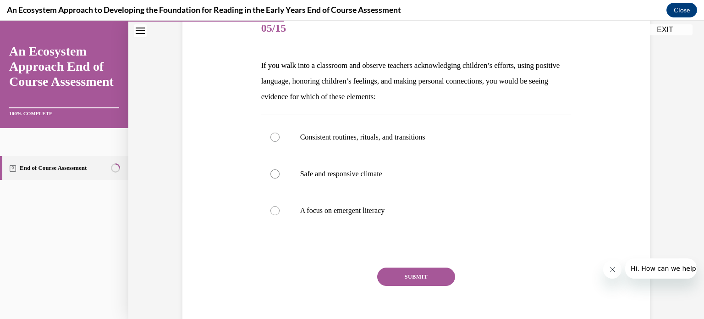
scroll to position [86, 0]
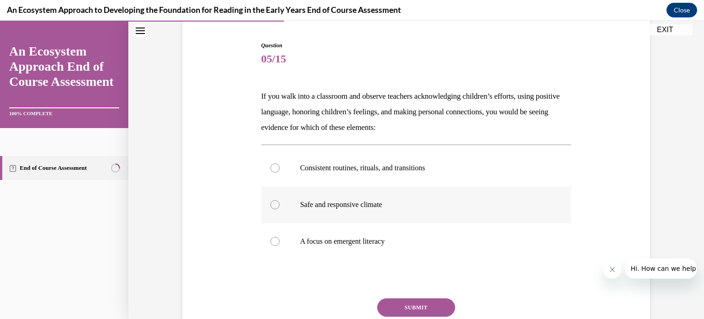
click at [353, 205] on p "Safe and responsive climate" at bounding box center [424, 204] width 249 height 9
click at [280, 205] on input "Safe and responsive climate" at bounding box center [275, 204] width 9 height 9
radio input "true"
click at [411, 305] on button "SUBMIT" at bounding box center [416, 307] width 78 height 18
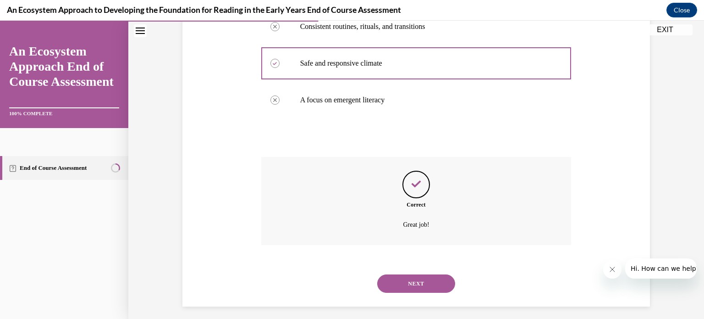
scroll to position [233, 0]
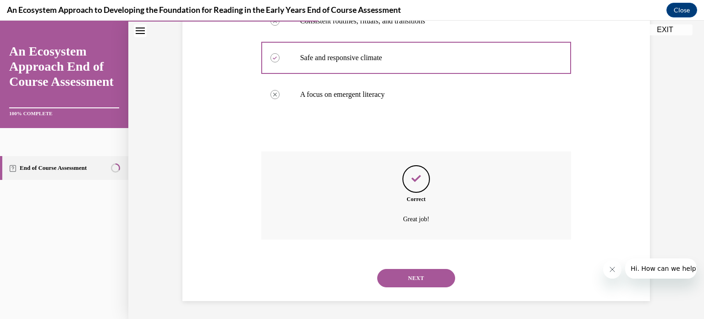
click at [407, 280] on button "NEXT" at bounding box center [416, 278] width 78 height 18
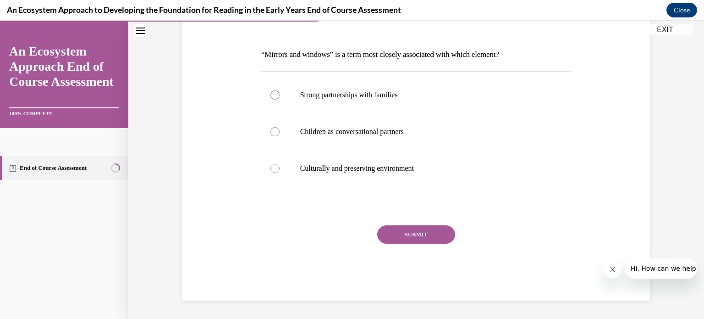
scroll to position [102, 0]
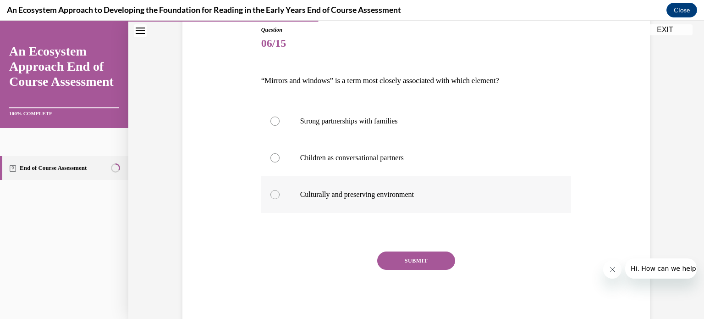
click at [349, 194] on p "Culturally and preserving environment" at bounding box center [424, 194] width 249 height 9
click at [280, 194] on input "Culturally and preserving environment" at bounding box center [275, 194] width 9 height 9
radio input "true"
click at [401, 263] on button "SUBMIT" at bounding box center [416, 260] width 78 height 18
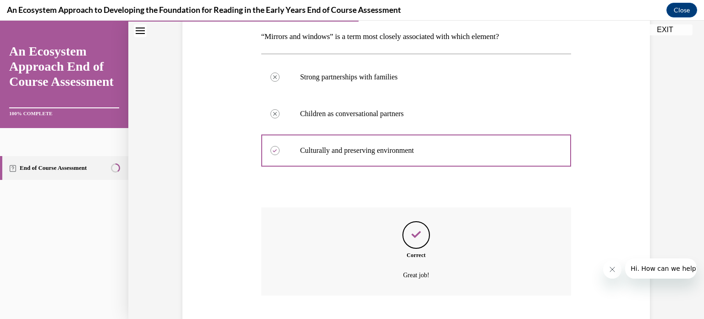
scroll to position [202, 0]
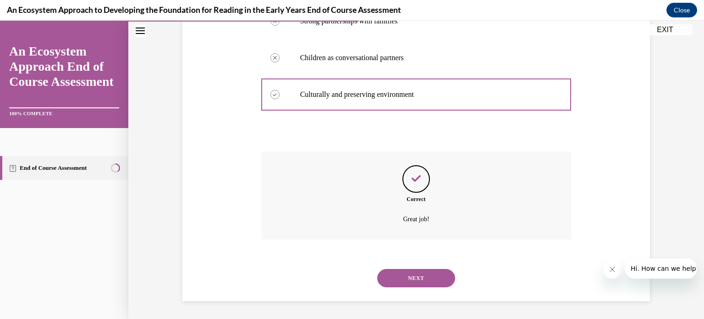
click at [406, 276] on button "NEXT" at bounding box center [416, 278] width 78 height 18
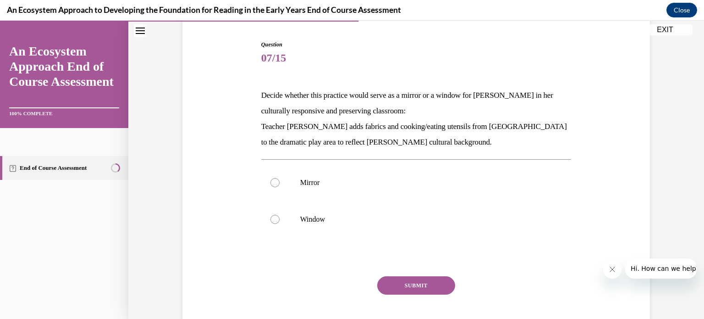
scroll to position [88, 0]
click at [309, 187] on label "Mirror" at bounding box center [416, 182] width 310 height 37
click at [280, 187] on input "Mirror" at bounding box center [275, 181] width 9 height 9
radio input "true"
click at [390, 285] on button "SUBMIT" at bounding box center [416, 285] width 78 height 18
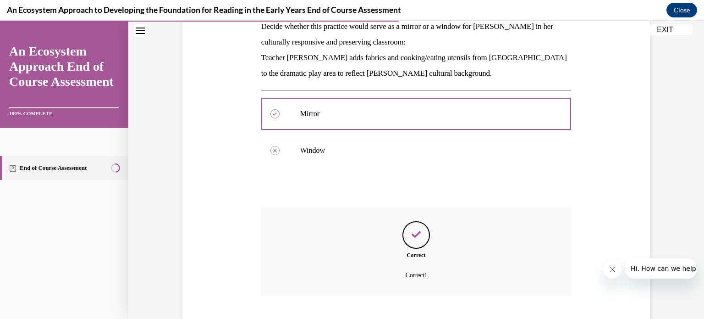
scroll to position [212, 0]
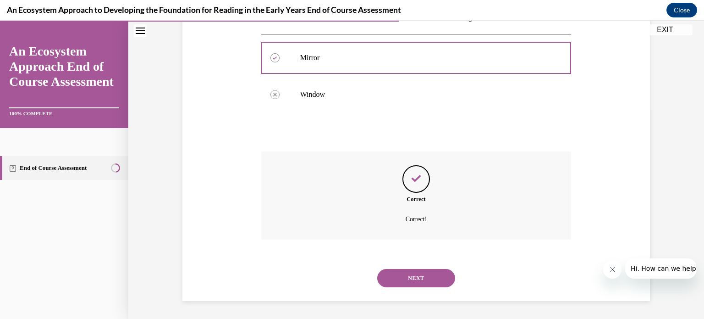
click at [398, 286] on button "NEXT" at bounding box center [416, 278] width 78 height 18
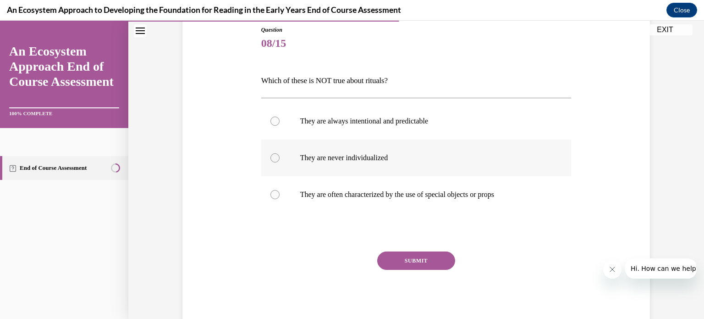
click at [328, 164] on label "They are never individualized" at bounding box center [416, 157] width 310 height 37
click at [280, 162] on input "They are never individualized" at bounding box center [275, 157] width 9 height 9
radio input "true"
click at [400, 258] on button "SUBMIT" at bounding box center [416, 260] width 78 height 18
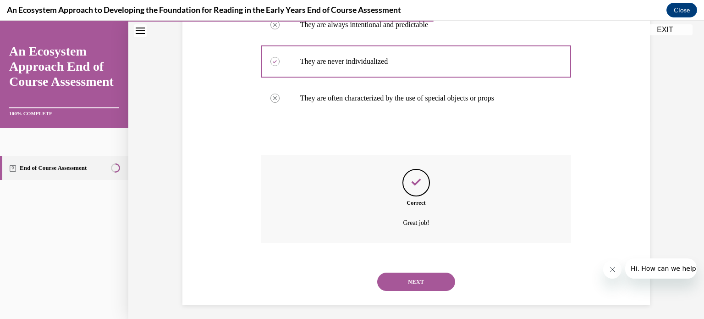
scroll to position [202, 0]
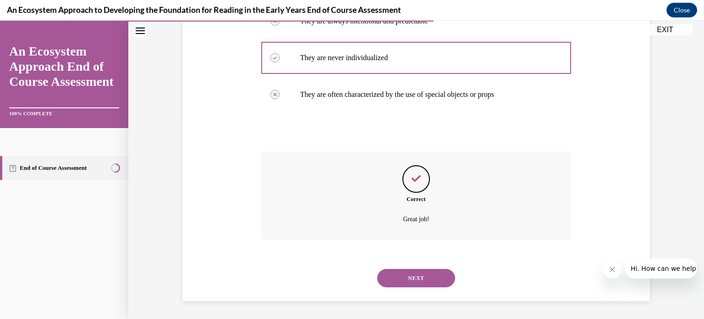
click at [403, 271] on button "NEXT" at bounding box center [416, 278] width 78 height 18
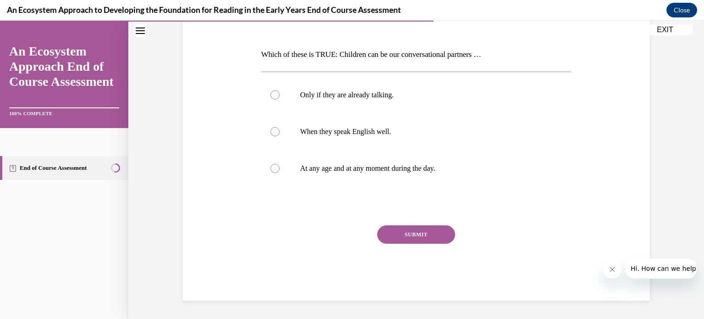
scroll to position [102, 0]
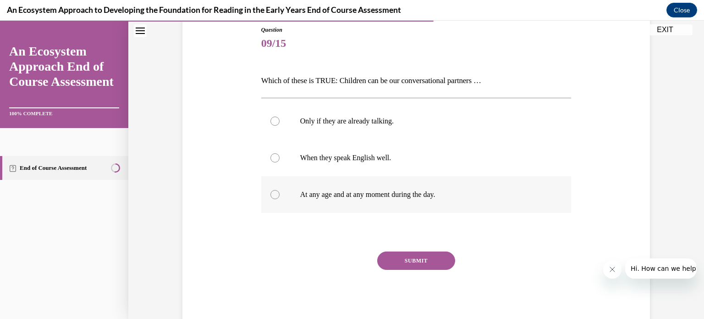
click at [336, 195] on p "At any age and at any moment during the day." at bounding box center [424, 194] width 249 height 9
click at [280, 195] on input "At any age and at any moment during the day." at bounding box center [275, 194] width 9 height 9
radio input "true"
drag, startPoint x: 392, startPoint y: 269, endPoint x: 392, endPoint y: 260, distance: 9.6
click at [392, 260] on div "SUBMIT" at bounding box center [416, 274] width 310 height 46
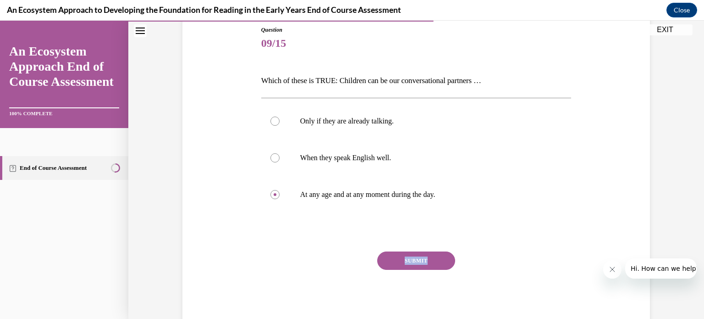
click at [392, 260] on button "SUBMIT" at bounding box center [416, 260] width 78 height 18
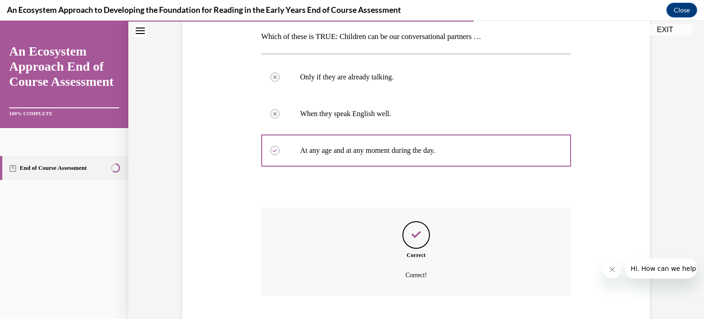
scroll to position [202, 0]
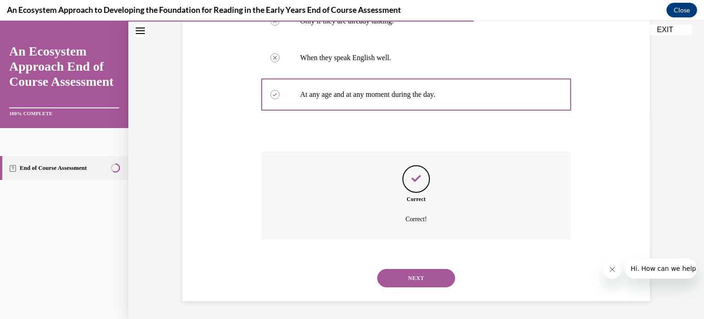
click at [396, 275] on button "NEXT" at bounding box center [416, 278] width 78 height 18
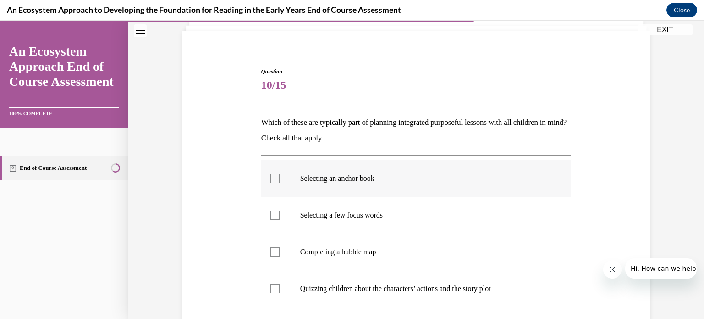
scroll to position [66, 0]
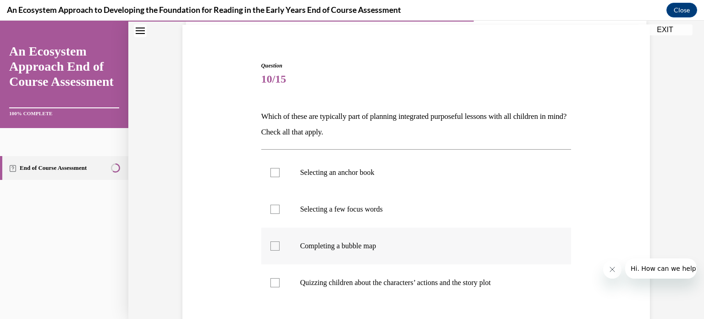
click at [275, 241] on div at bounding box center [275, 245] width 9 height 9
click at [275, 241] on input "Completing a bubble map" at bounding box center [275, 245] width 9 height 9
checkbox input "true"
click at [270, 214] on label "Selecting a few focus words" at bounding box center [416, 209] width 310 height 37
click at [271, 214] on input "Selecting a few focus words" at bounding box center [275, 209] width 9 height 9
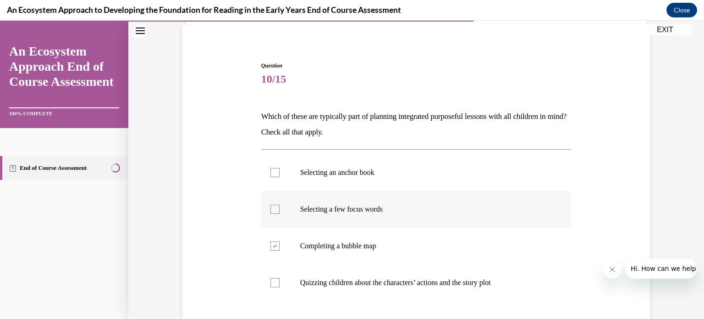
checkbox input "true"
click at [271, 175] on div at bounding box center [275, 172] width 9 height 9
click at [271, 175] on input "Selecting an anchor book" at bounding box center [275, 172] width 9 height 9
checkbox input "true"
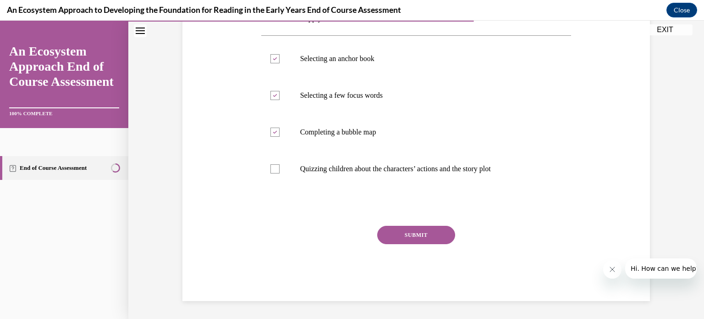
click at [426, 234] on button "SUBMIT" at bounding box center [416, 235] width 78 height 18
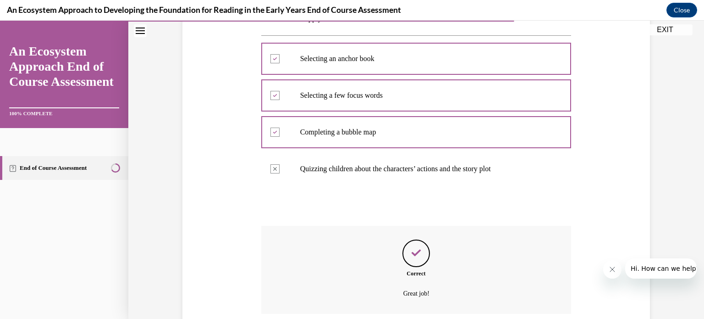
scroll to position [254, 0]
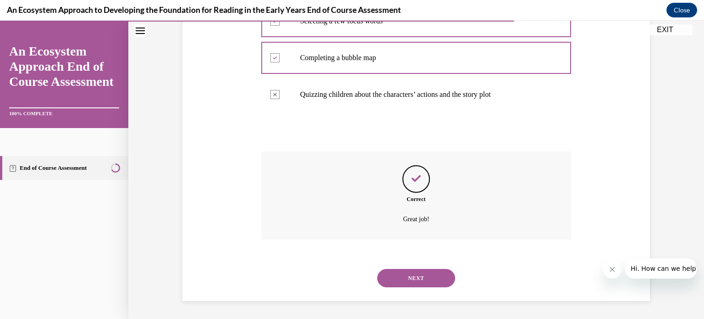
click at [422, 273] on button "NEXT" at bounding box center [416, 278] width 78 height 18
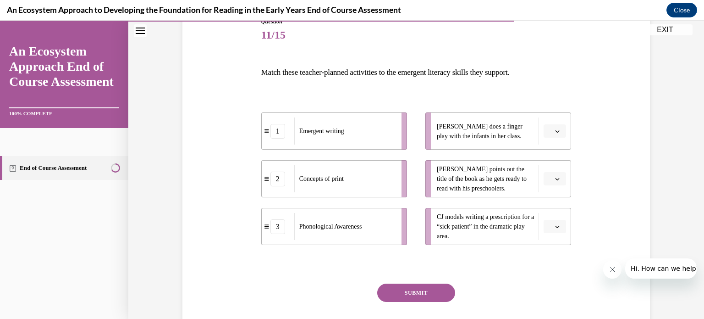
scroll to position [116, 0]
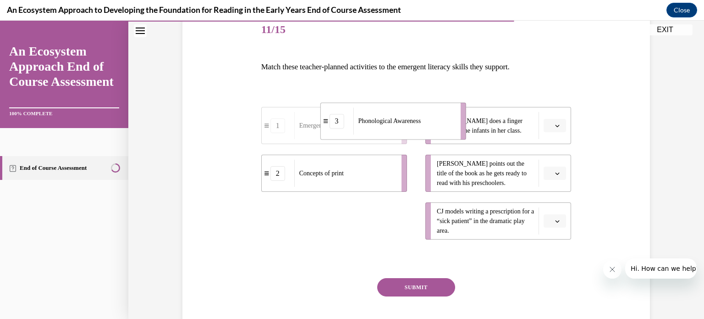
drag, startPoint x: 365, startPoint y: 223, endPoint x: 424, endPoint y: 123, distance: 116.2
click at [424, 123] on div "Phonological Awareness" at bounding box center [403, 120] width 101 height 27
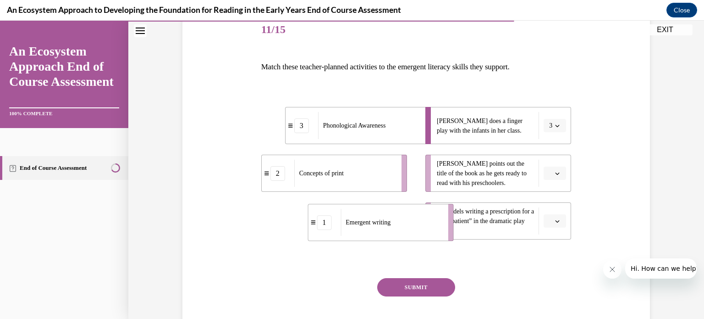
drag, startPoint x: 367, startPoint y: 218, endPoint x: 419, endPoint y: 220, distance: 51.4
click at [419, 220] on div "Emergent writing" at bounding box center [391, 222] width 101 height 27
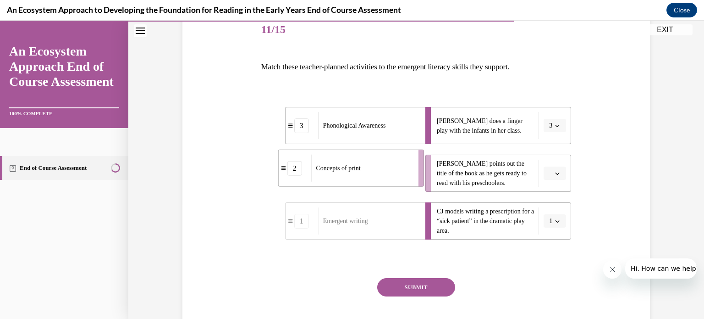
drag, startPoint x: 385, startPoint y: 175, endPoint x: 438, endPoint y: 175, distance: 53.2
click at [412, 175] on div "Concepts of print" at bounding box center [361, 168] width 101 height 27
click at [409, 289] on button "SUBMIT" at bounding box center [416, 287] width 78 height 18
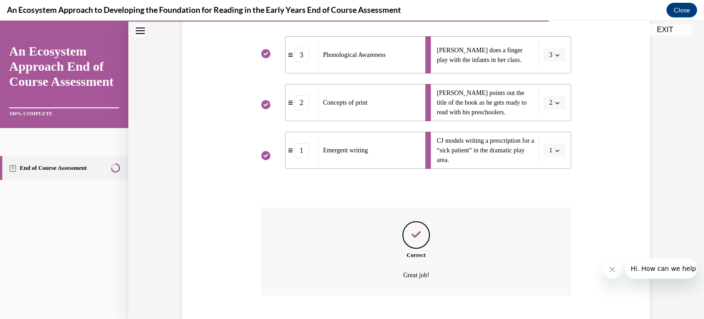
scroll to position [242, 0]
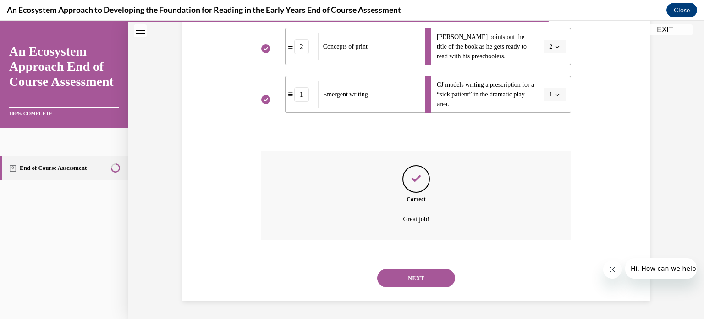
click at [414, 276] on button "NEXT" at bounding box center [416, 278] width 78 height 18
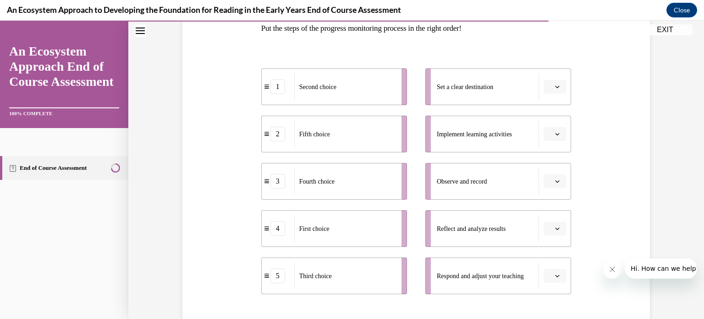
scroll to position [155, 0]
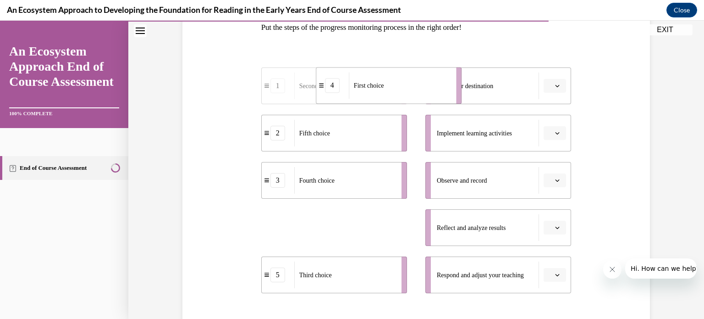
drag, startPoint x: 338, startPoint y: 233, endPoint x: 393, endPoint y: 91, distance: 152.3
click at [393, 91] on div "First choice" at bounding box center [399, 85] width 101 height 27
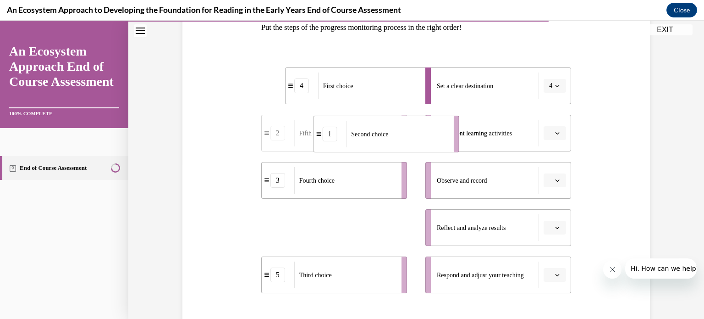
drag, startPoint x: 328, startPoint y: 241, endPoint x: 382, endPoint y: 142, distance: 112.4
click at [382, 142] on li "1 Second choice" at bounding box center [386, 134] width 146 height 37
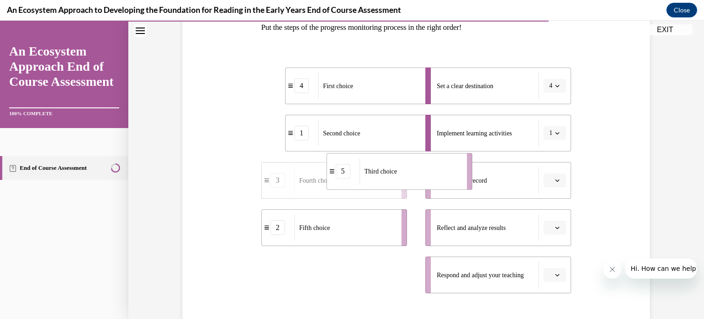
drag, startPoint x: 321, startPoint y: 282, endPoint x: 387, endPoint y: 178, distance: 122.6
click at [387, 178] on div "Third choice" at bounding box center [409, 171] width 101 height 27
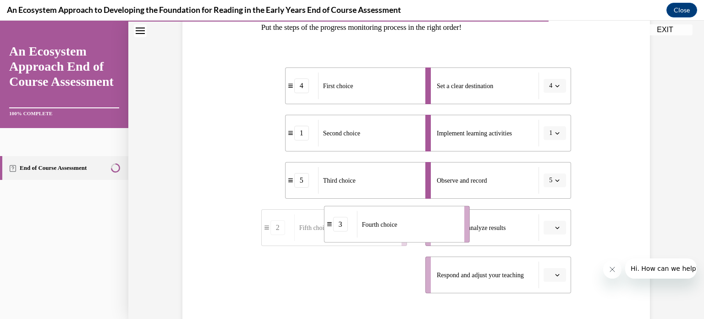
drag, startPoint x: 329, startPoint y: 278, endPoint x: 392, endPoint y: 228, distance: 80.6
click at [392, 228] on span "Fourth choice" at bounding box center [379, 224] width 35 height 10
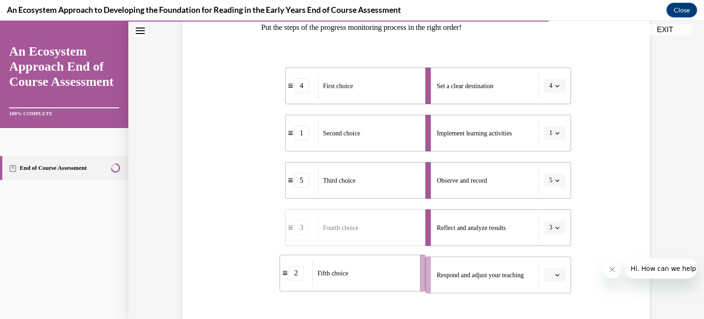
drag, startPoint x: 354, startPoint y: 263, endPoint x: 437, endPoint y: 265, distance: 82.6
click at [414, 265] on div "Fifth choice" at bounding box center [363, 273] width 101 height 27
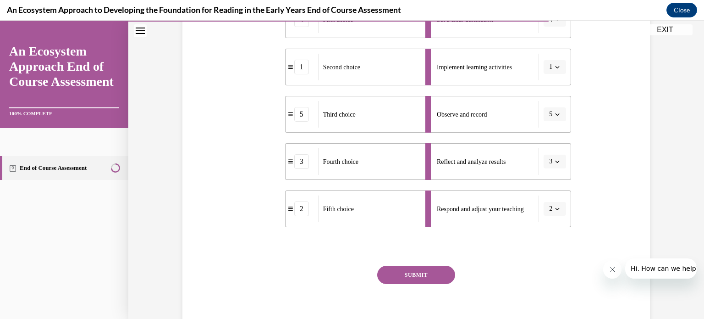
scroll to position [261, 0]
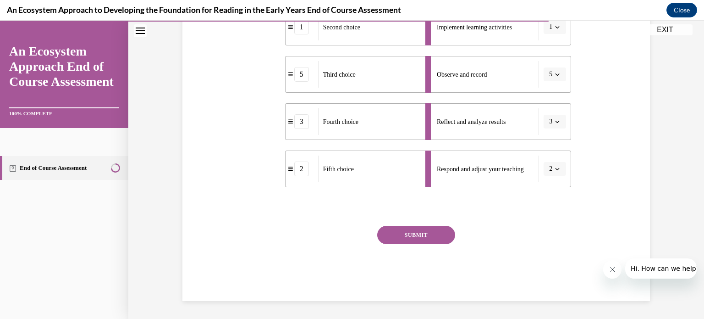
click at [425, 238] on button "SUBMIT" at bounding box center [416, 235] width 78 height 18
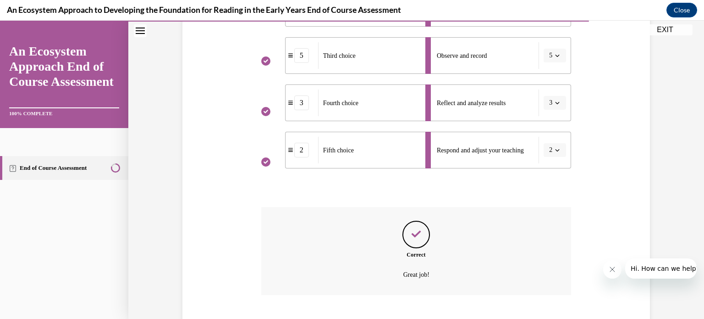
scroll to position [335, 0]
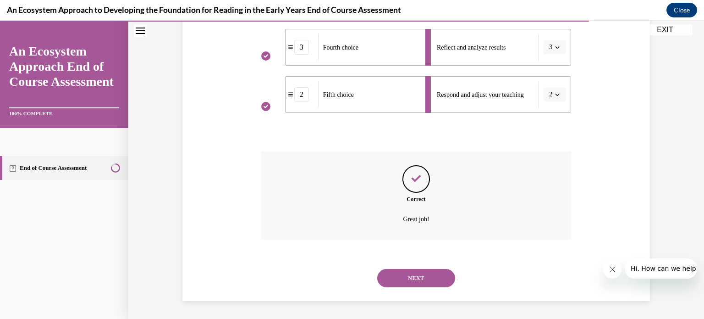
click at [413, 273] on button "NEXT" at bounding box center [416, 278] width 78 height 18
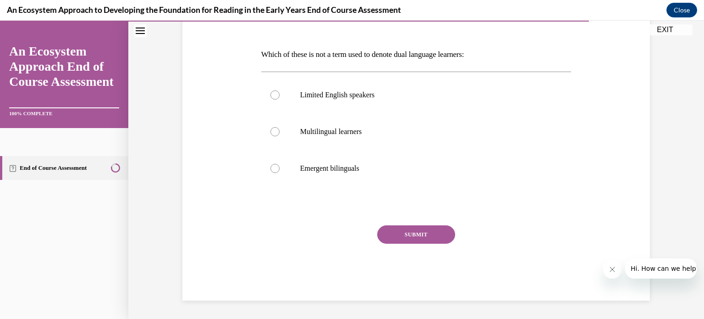
scroll to position [102, 0]
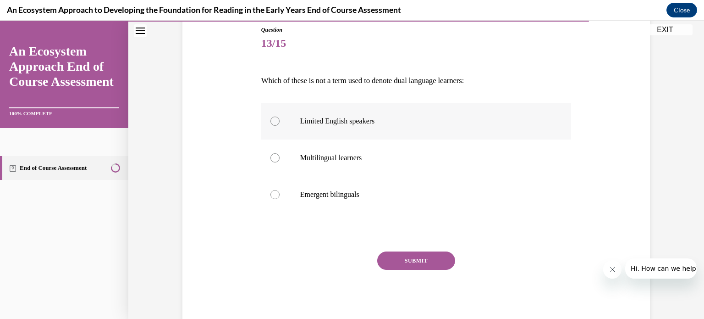
click at [361, 121] on p "Limited English speakers" at bounding box center [424, 120] width 249 height 9
click at [280, 121] on input "Limited English speakers" at bounding box center [275, 120] width 9 height 9
radio input "true"
click at [389, 254] on button "SUBMIT" at bounding box center [416, 260] width 78 height 18
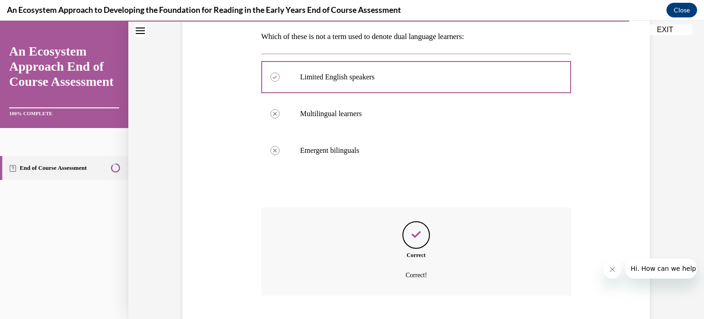
scroll to position [202, 0]
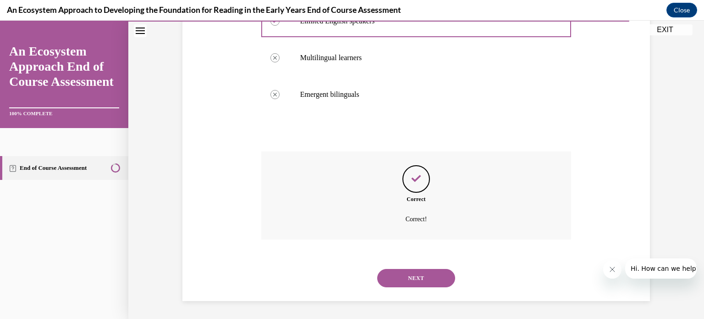
click at [398, 271] on button "NEXT" at bounding box center [416, 278] width 78 height 18
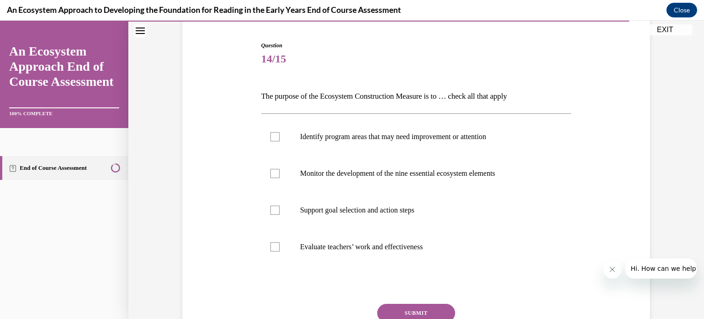
scroll to position [88, 0]
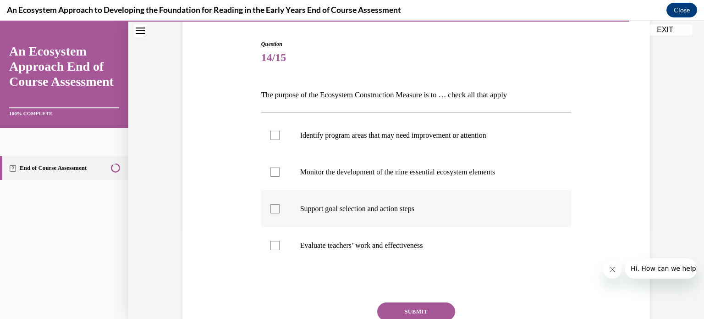
click at [271, 205] on div at bounding box center [275, 208] width 9 height 9
click at [271, 205] on input "Support goal selection and action steps" at bounding box center [275, 208] width 9 height 9
checkbox input "true"
click at [271, 172] on div at bounding box center [275, 171] width 9 height 9
click at [271, 172] on input "Monitor the development of the nine essential ecosystem elements" at bounding box center [275, 171] width 9 height 9
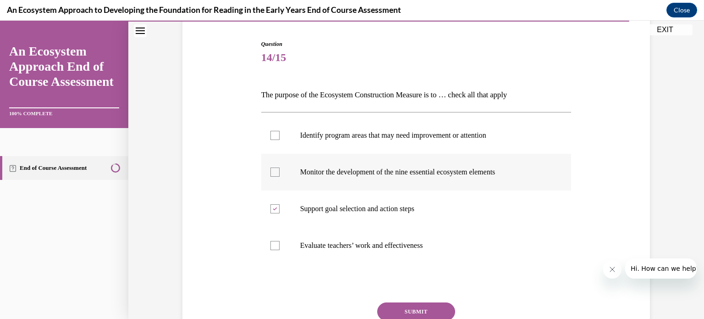
checkbox input "true"
click at [271, 137] on div at bounding box center [275, 135] width 9 height 9
click at [271, 137] on input "Identify program areas that may need improvement or attention" at bounding box center [275, 135] width 9 height 9
checkbox input "true"
click at [415, 306] on button "SUBMIT" at bounding box center [416, 311] width 78 height 18
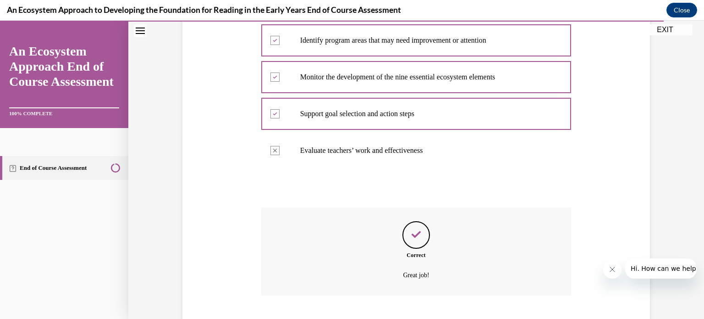
scroll to position [238, 0]
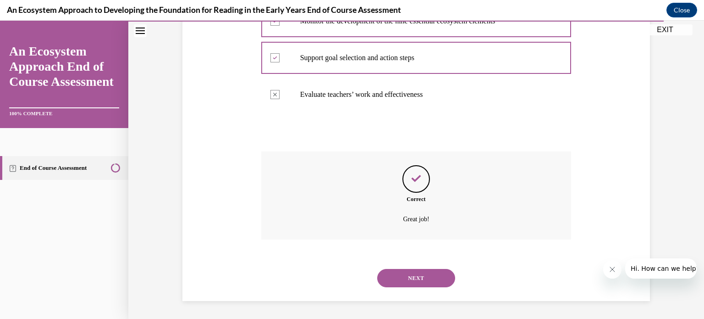
click at [413, 275] on button "NEXT" at bounding box center [416, 278] width 78 height 18
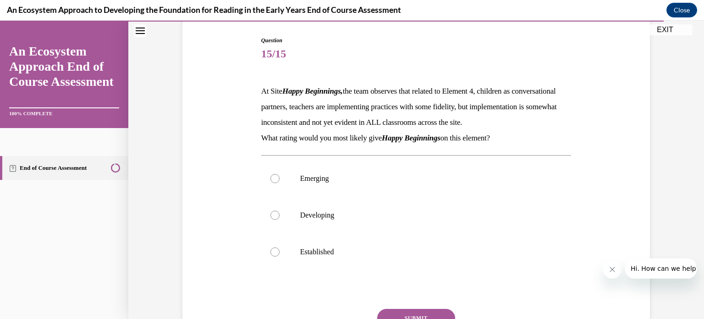
scroll to position [92, 0]
click at [272, 219] on div at bounding box center [275, 214] width 9 height 9
click at [272, 219] on input "Developing" at bounding box center [275, 214] width 9 height 9
radio input "true"
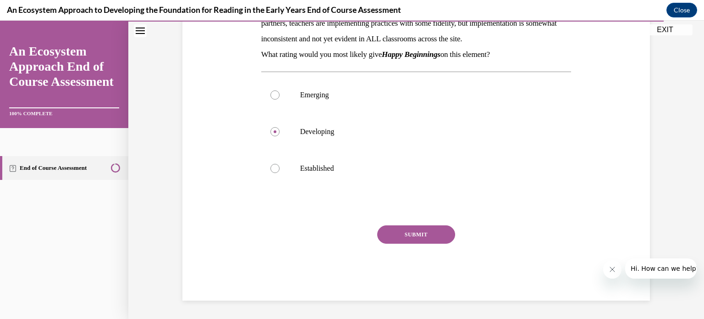
click at [394, 242] on button "SUBMIT" at bounding box center [416, 234] width 78 height 18
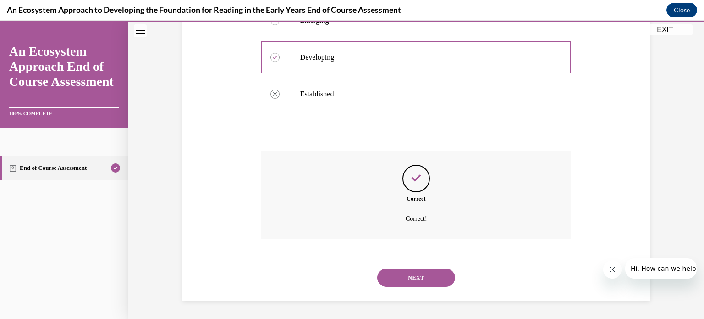
scroll to position [264, 0]
click at [399, 278] on button "NEXT" at bounding box center [416, 277] width 78 height 18
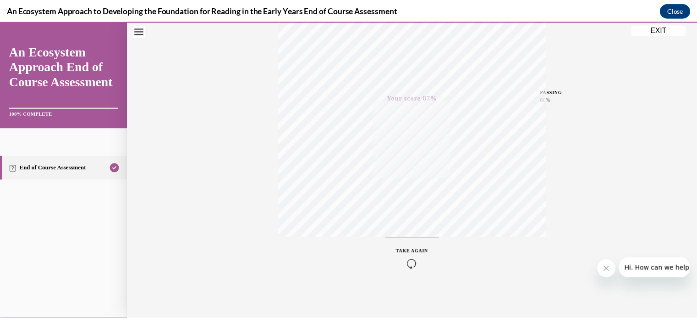
scroll to position [171, 0]
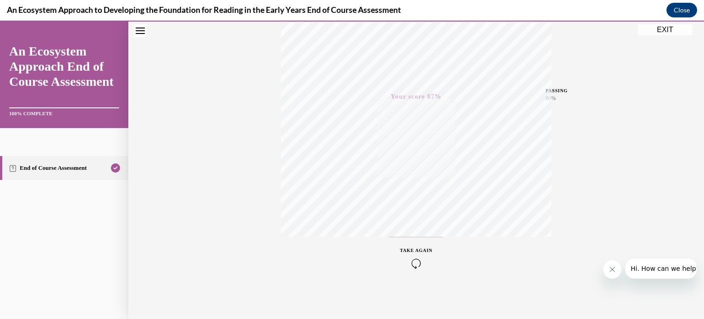
click at [664, 29] on button "EXIT" at bounding box center [665, 29] width 55 height 11
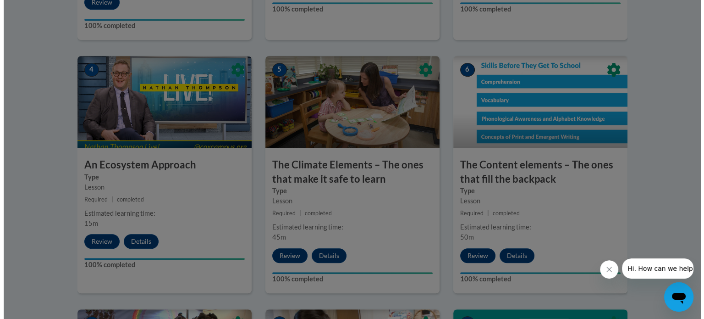
scroll to position [508, 0]
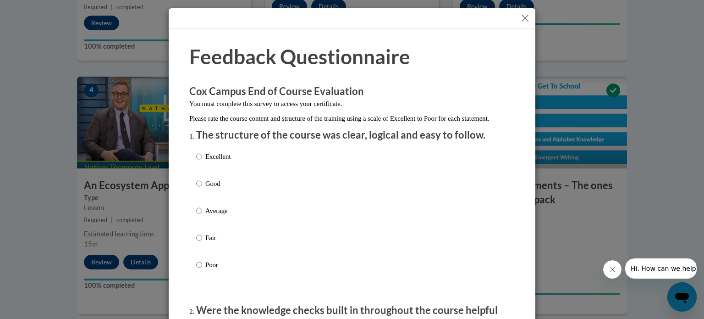
click at [210, 161] on p "Excellent" at bounding box center [217, 156] width 25 height 10
click at [202, 161] on input "Excellent" at bounding box center [199, 156] width 6 height 10
radio input "true"
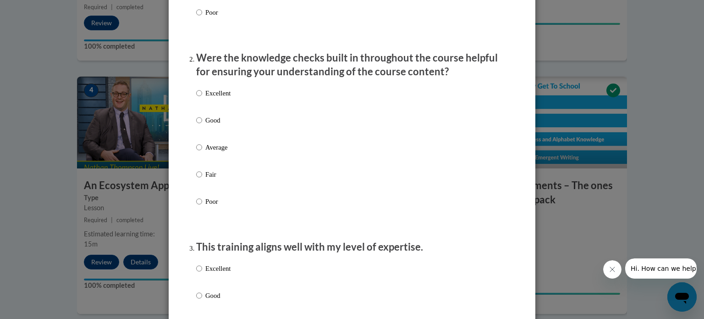
scroll to position [253, 0]
click at [215, 97] on p "Excellent" at bounding box center [217, 92] width 25 height 10
click at [202, 97] on input "Excellent" at bounding box center [199, 92] width 6 height 10
radio input "true"
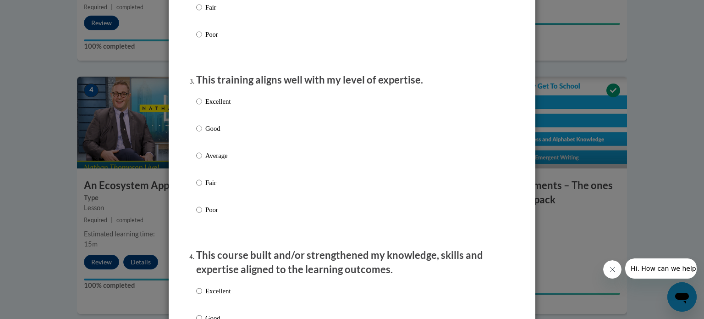
scroll to position [427, 0]
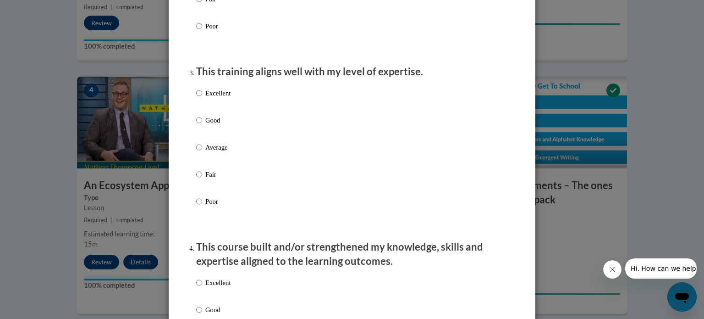
click at [212, 125] on p "Good" at bounding box center [217, 120] width 25 height 10
click at [202, 125] on input "Good" at bounding box center [199, 120] width 6 height 10
radio input "true"
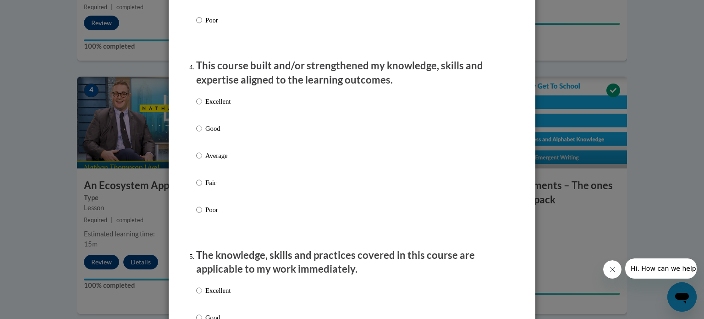
scroll to position [609, 0]
click at [214, 175] on label "Average" at bounding box center [213, 162] width 34 height 25
click at [202, 160] on input "Average" at bounding box center [199, 155] width 6 height 10
radio input "true"
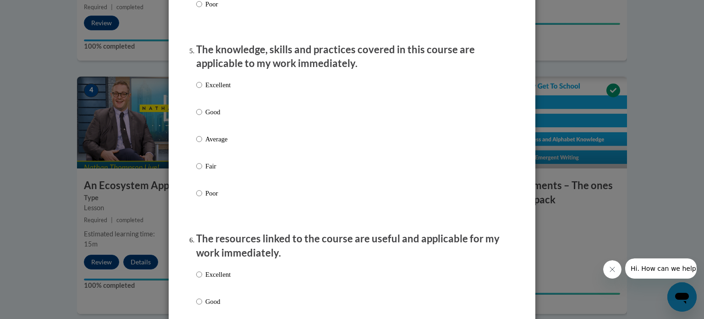
scroll to position [814, 0]
click at [208, 116] on p "Good" at bounding box center [217, 111] width 25 height 10
click at [202, 116] on input "Good" at bounding box center [199, 111] width 6 height 10
radio input "true"
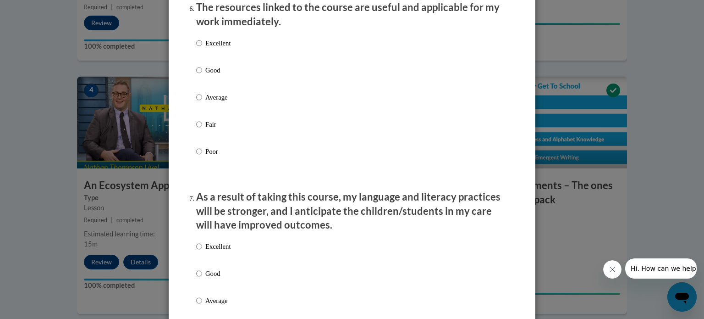
scroll to position [1045, 0]
click at [211, 102] on p "Average" at bounding box center [217, 97] width 25 height 10
click at [202, 102] on input "Average" at bounding box center [199, 97] width 6 height 10
radio input "true"
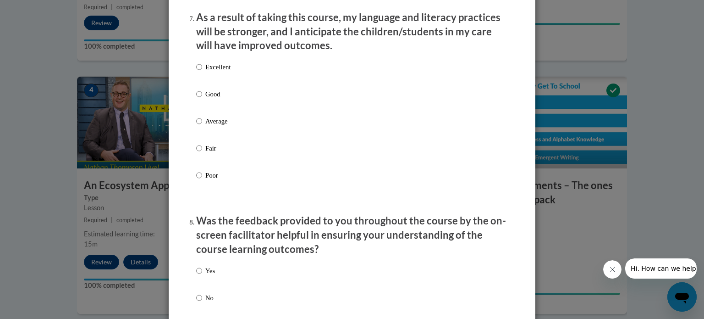
scroll to position [1225, 0]
click at [211, 125] on p "Average" at bounding box center [217, 120] width 25 height 10
click at [202, 125] on input "Average" at bounding box center [199, 120] width 6 height 10
radio input "true"
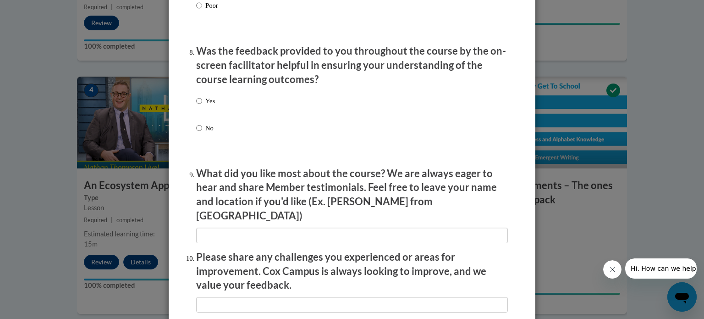
scroll to position [1395, 0]
click at [207, 105] on p "Yes" at bounding box center [210, 100] width 10 height 10
click at [202, 105] on input "Yes" at bounding box center [199, 100] width 6 height 10
radio input "true"
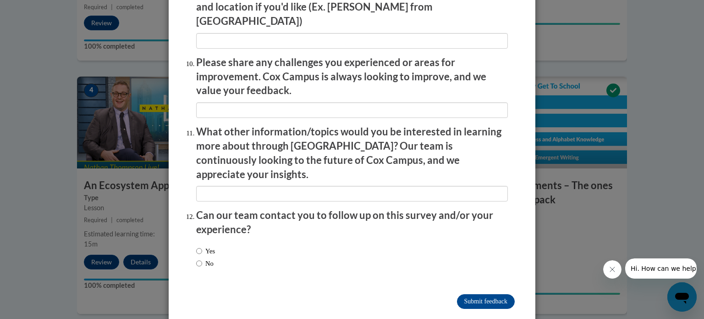
scroll to position [1591, 0]
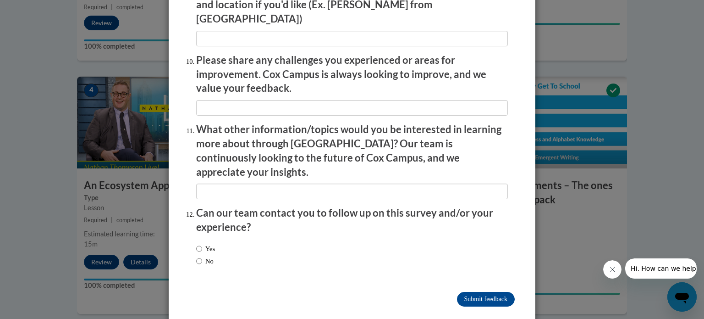
click at [199, 248] on div "Yes No" at bounding box center [205, 255] width 19 height 32
click at [202, 256] on label "No" at bounding box center [204, 261] width 17 height 10
click at [202, 256] on input "No" at bounding box center [199, 261] width 6 height 10
radio input "true"
click at [479, 292] on input "Submit feedback" at bounding box center [486, 299] width 58 height 15
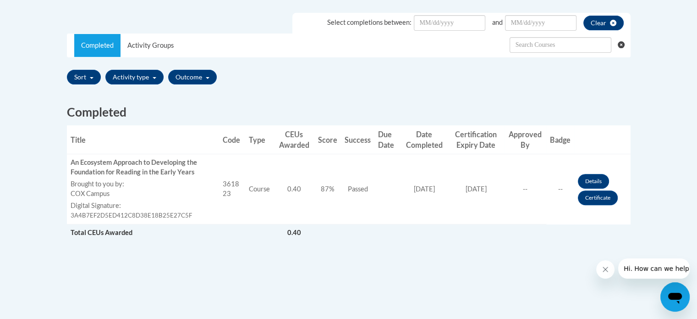
scroll to position [277, 0]
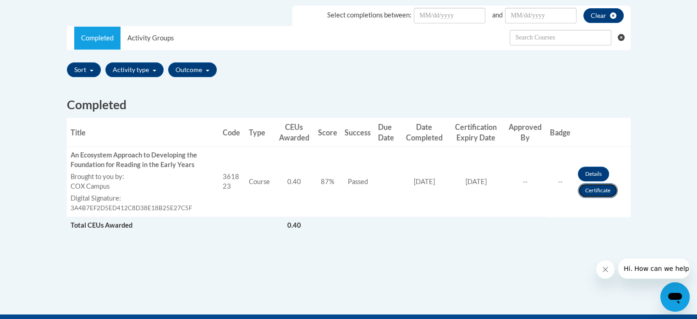
click at [604, 190] on link "Certificate" at bounding box center [598, 190] width 40 height 15
